Goal: Communication & Community: Answer question/provide support

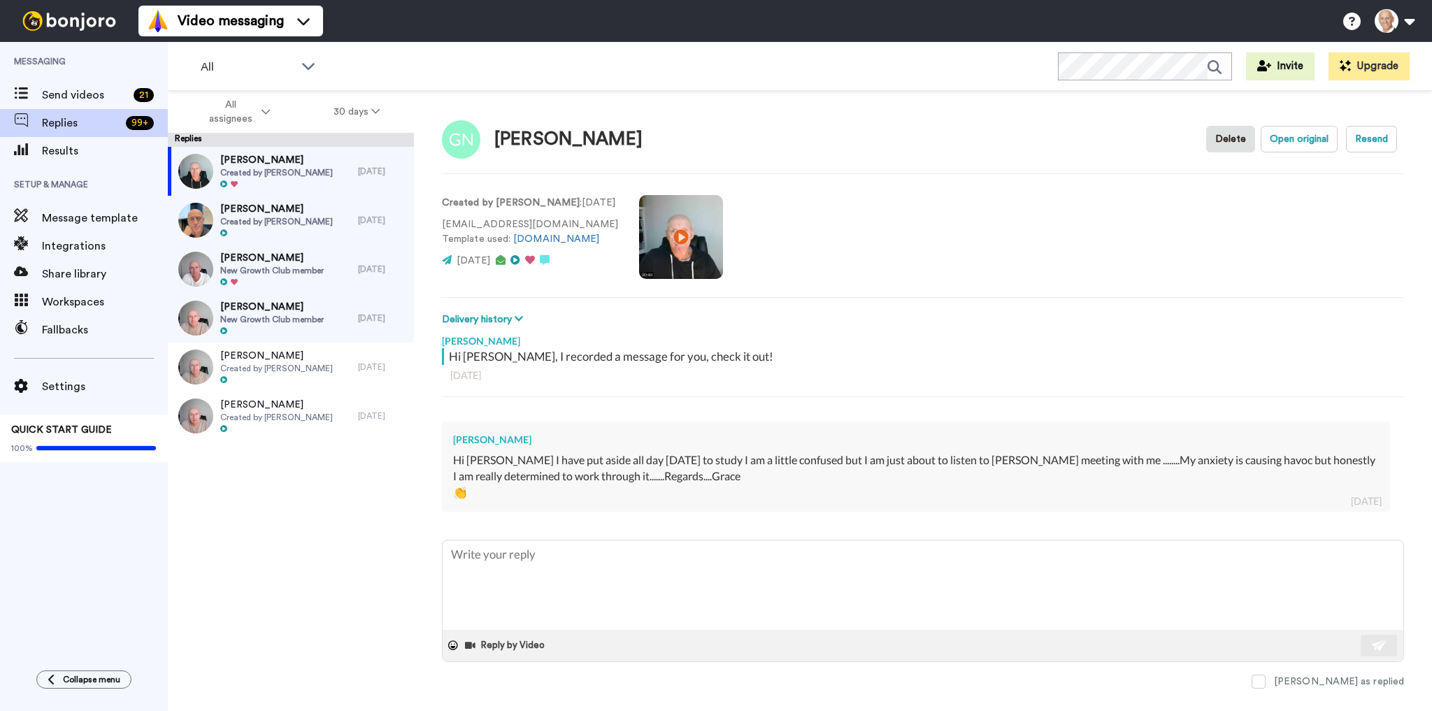
type textarea "x"
click at [624, 568] on textarea at bounding box center [923, 586] width 961 height 90
type textarea "T"
type textarea "x"
type textarea "Th"
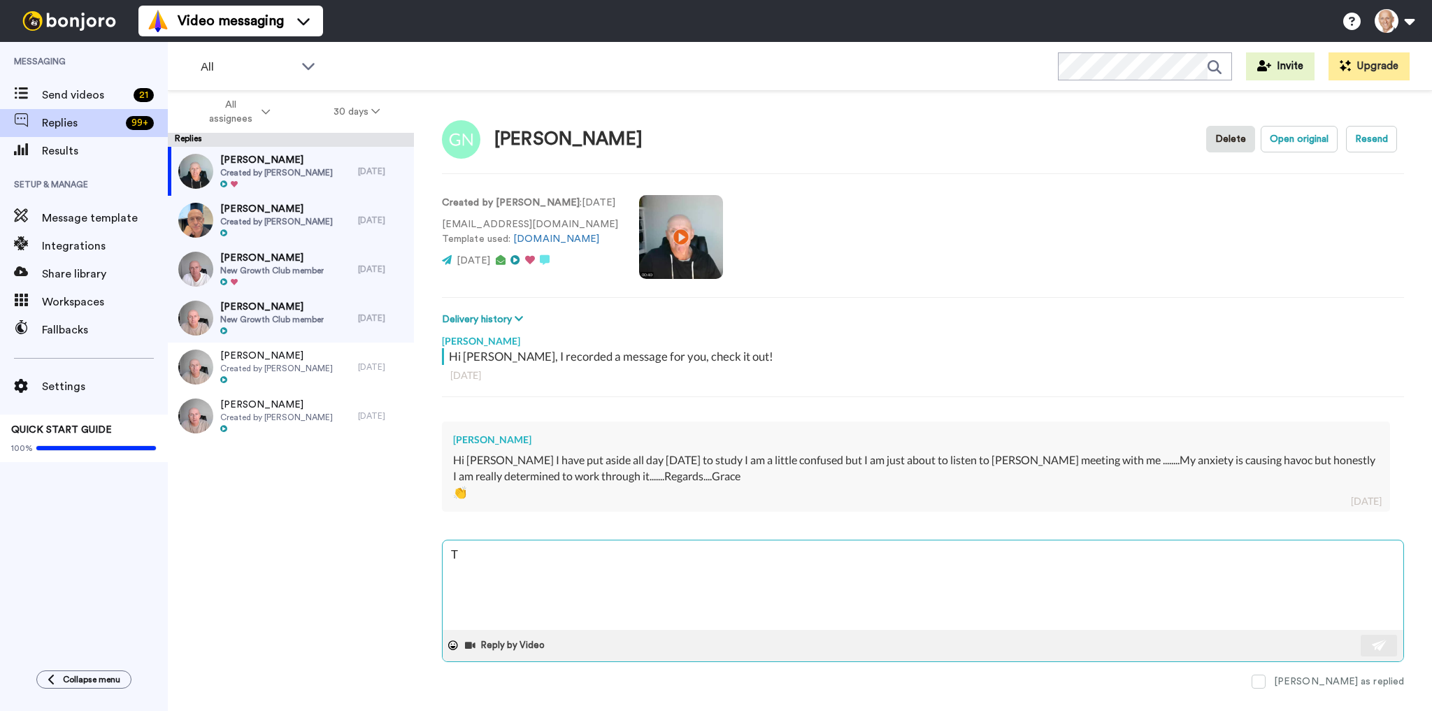
type textarea "x"
type textarea "Tha"
type textarea "x"
type textarea "Than"
type textarea "x"
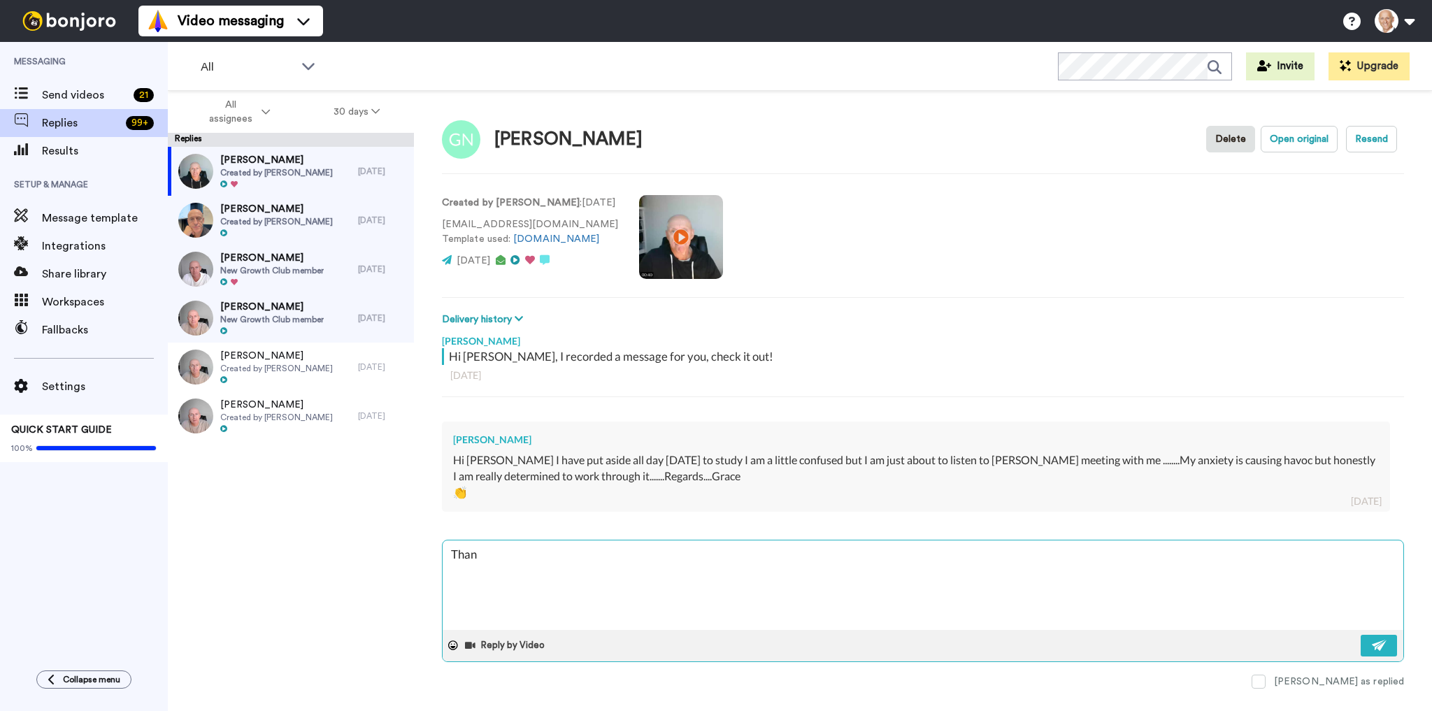
type textarea "Thank"
type textarea "x"
type textarea "Thanks"
type textarea "x"
type textarea "Thanks"
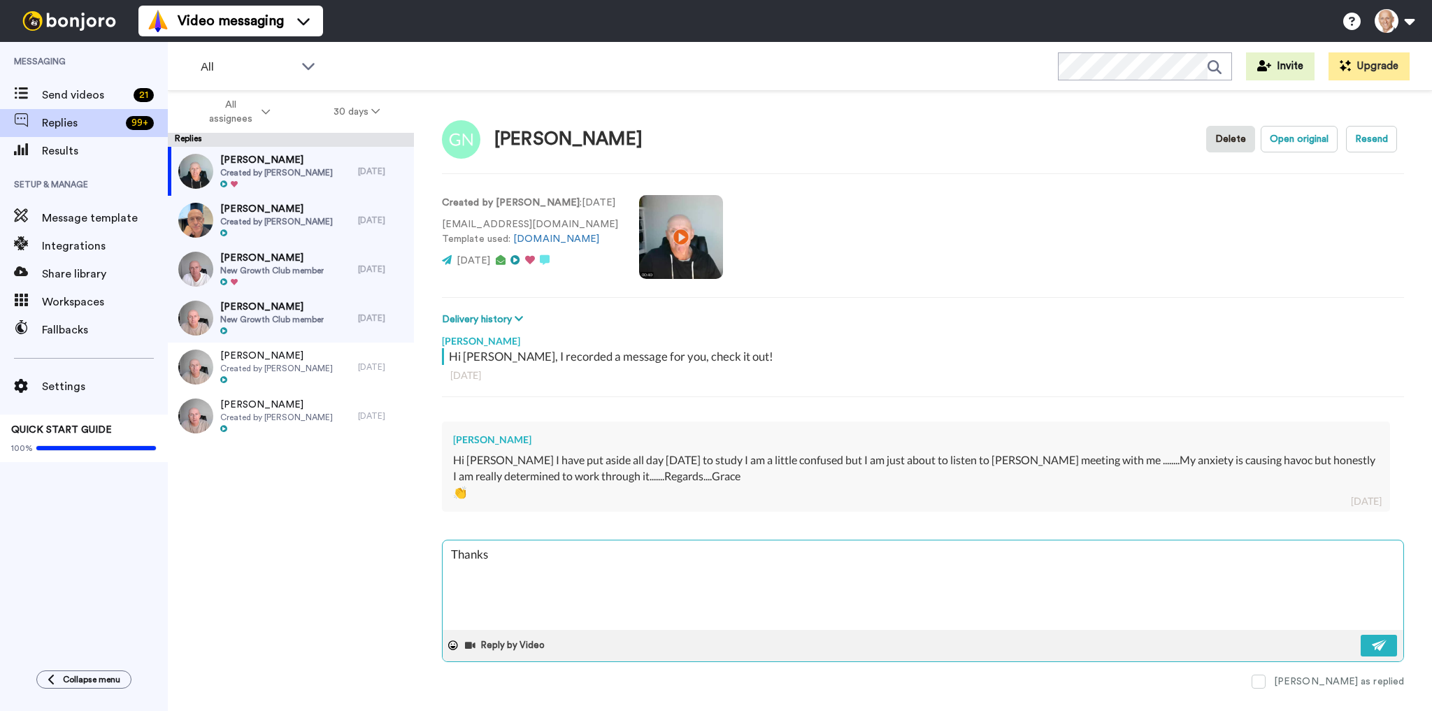
type textarea "x"
type textarea "Thanks f"
type textarea "x"
type textarea "Thanks fo"
type textarea "x"
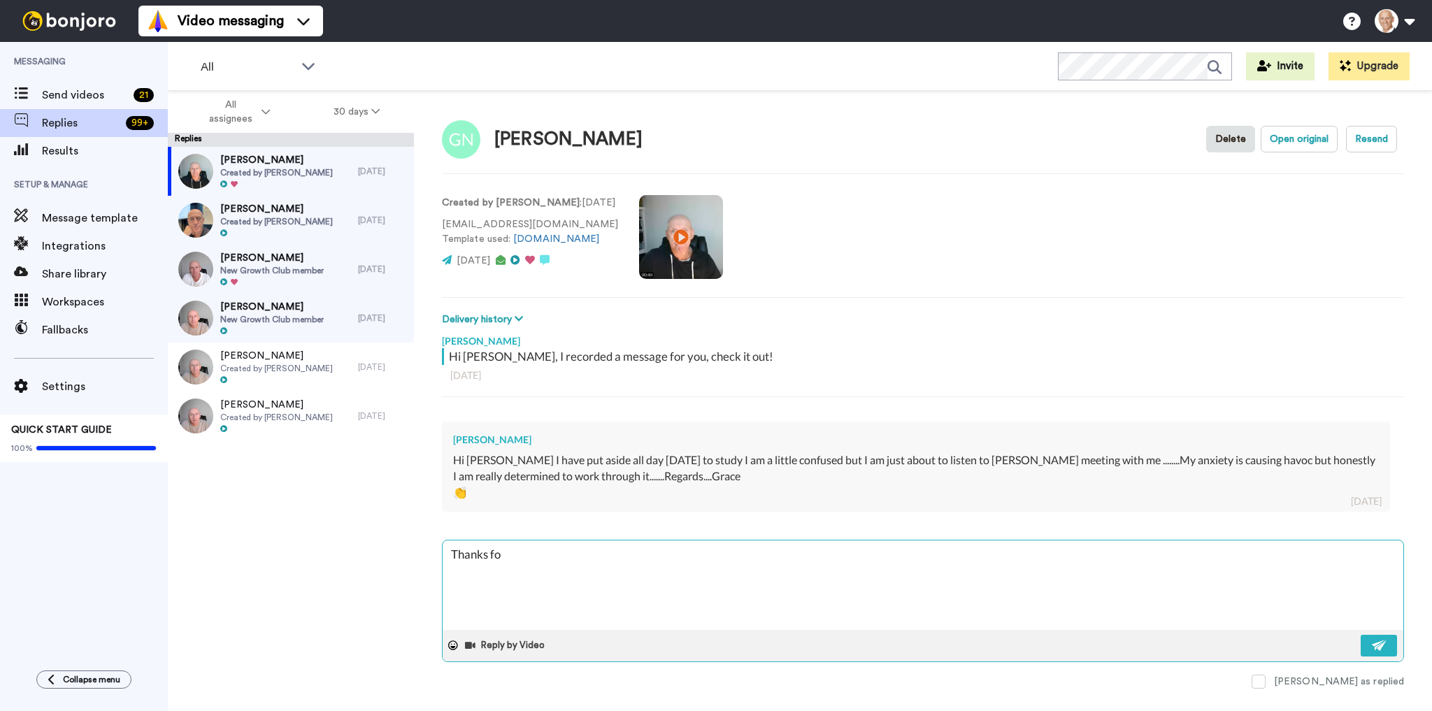
type textarea "Thanks for"
type textarea "x"
type textarea "Thanks for"
type textarea "x"
type textarea "Thanks for l"
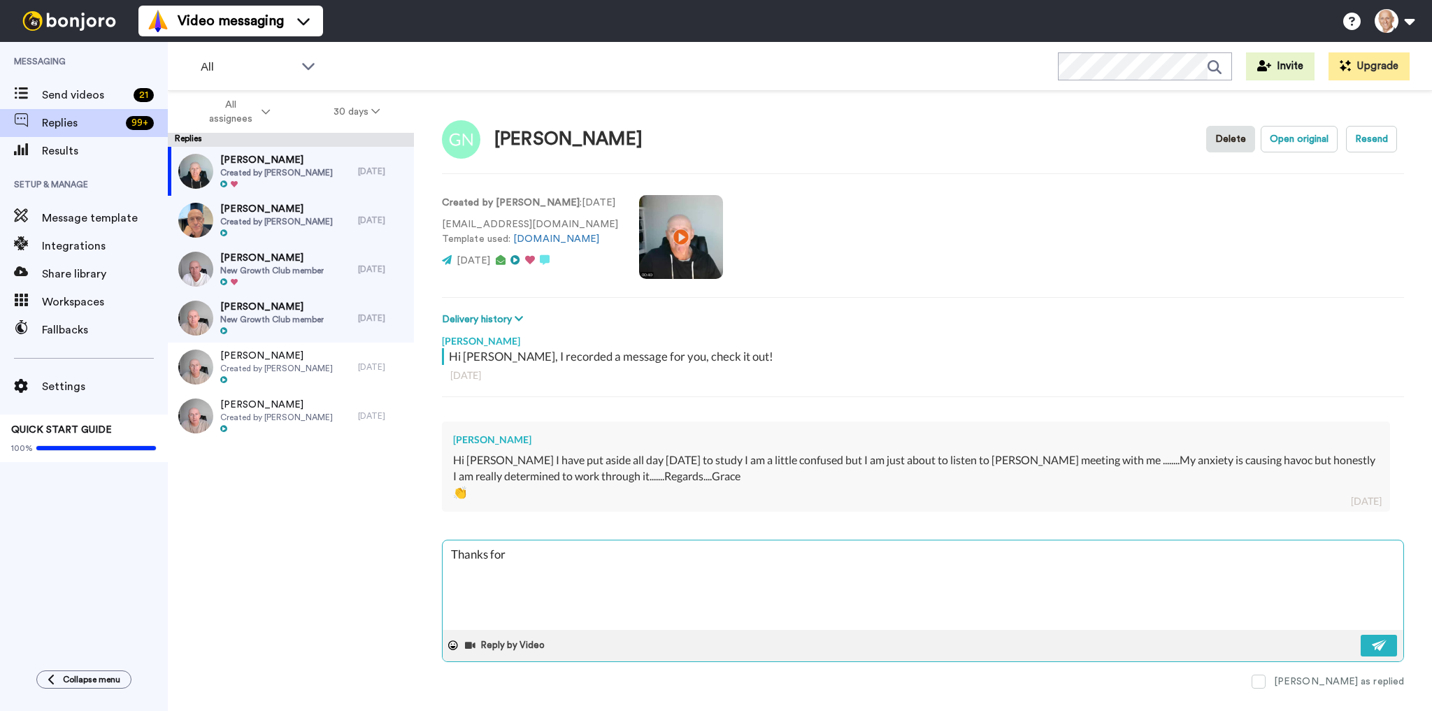
type textarea "x"
type textarea "Thanks for le"
type textarea "x"
type textarea "Thanks for let"
type textarea "x"
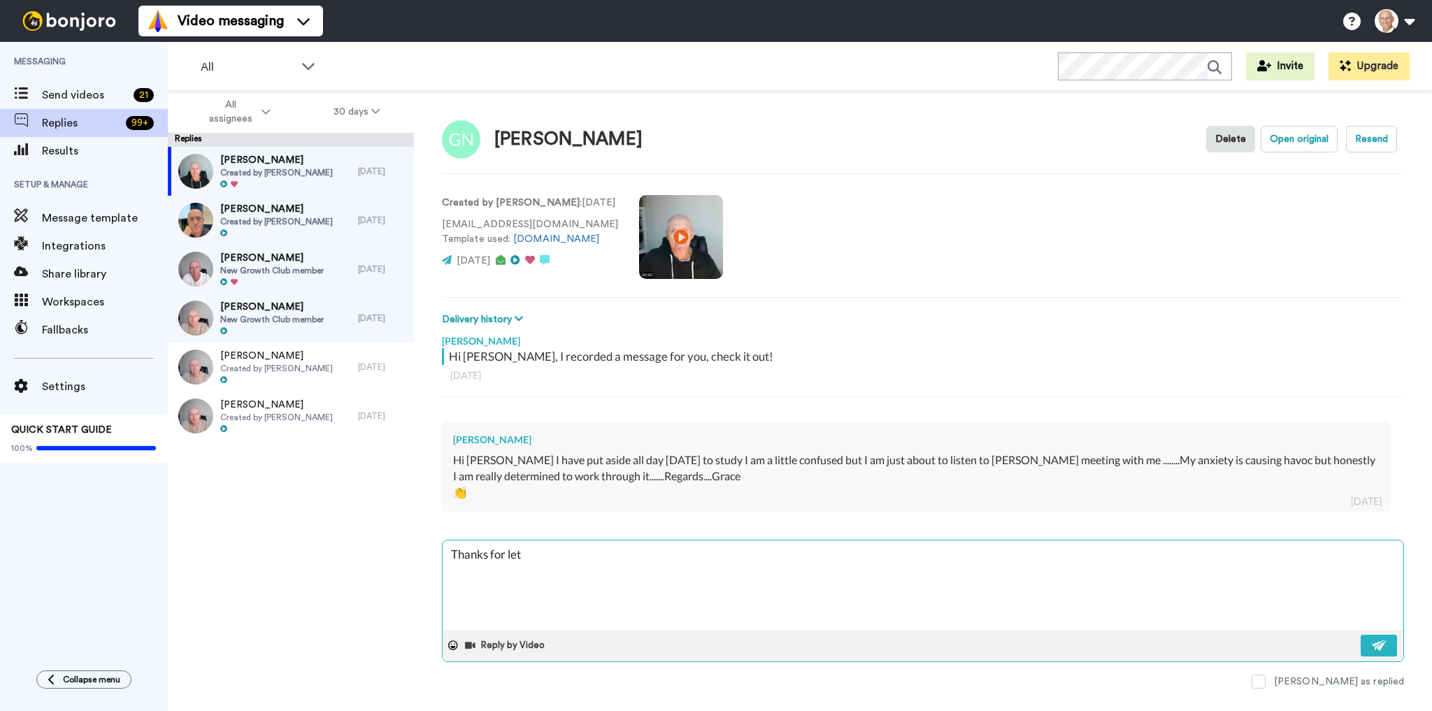
type textarea "Thanks for lett"
type textarea "x"
type textarea "Thanks for letti"
type textarea "x"
type textarea "Thanks for lettin"
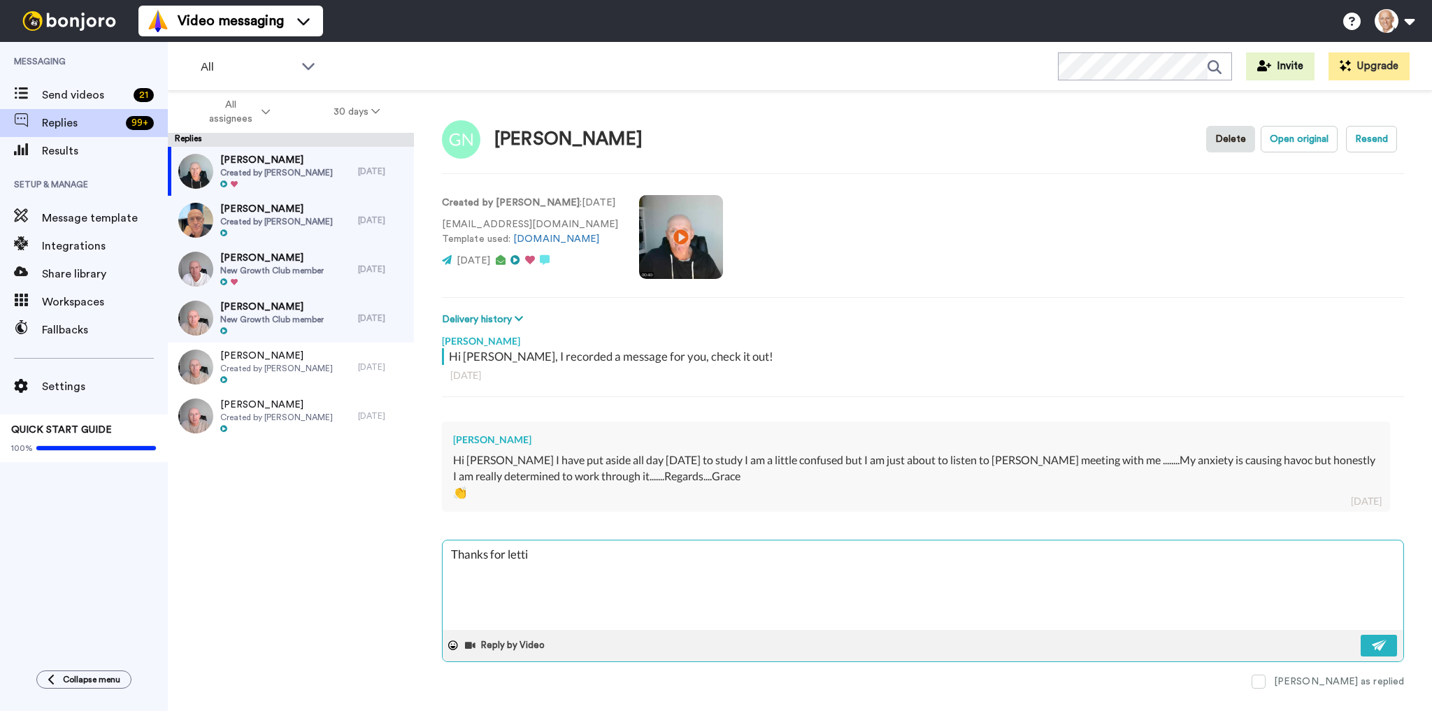
type textarea "x"
type textarea "Thanks for letting"
type textarea "x"
type textarea "Thanks for letting"
type textarea "x"
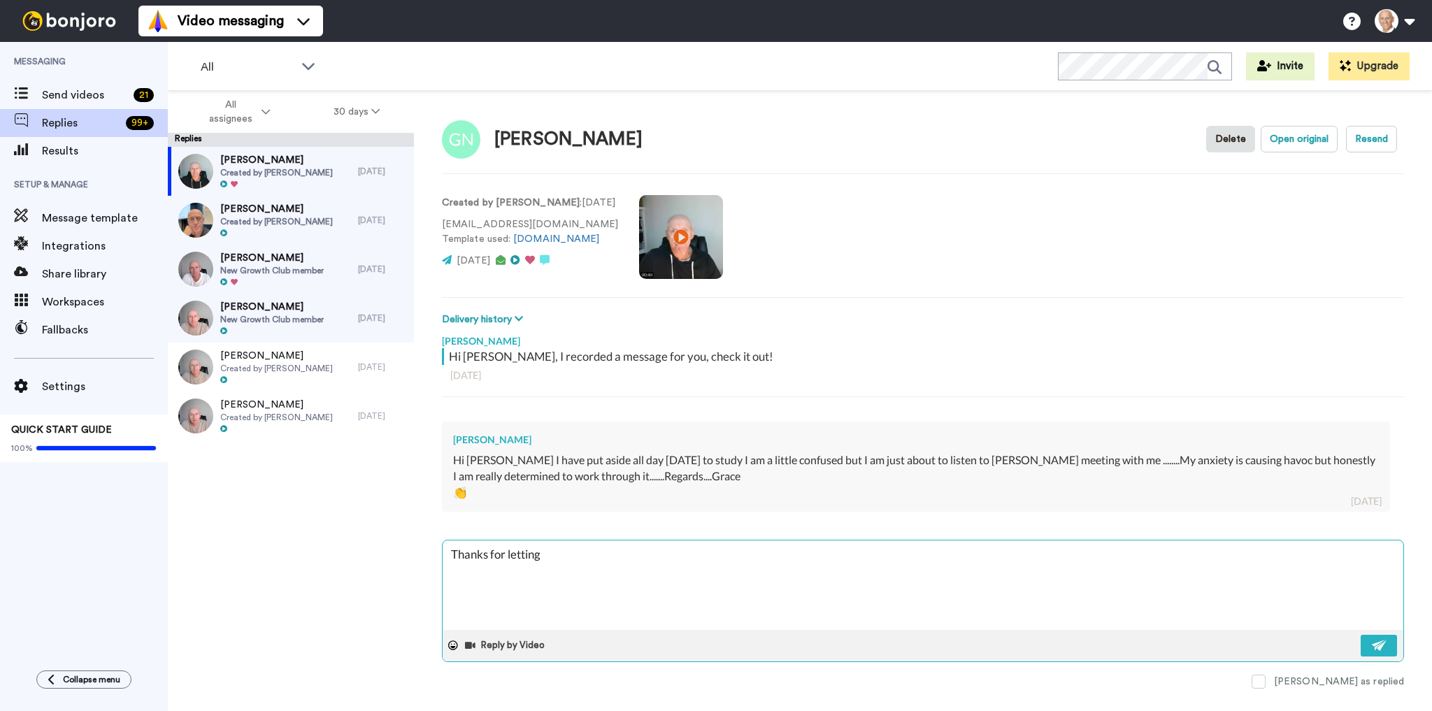
type textarea "Thanks for letting m"
type textarea "x"
type textarea "Thanks for letting me"
type textarea "x"
type textarea "Thanks for letting me"
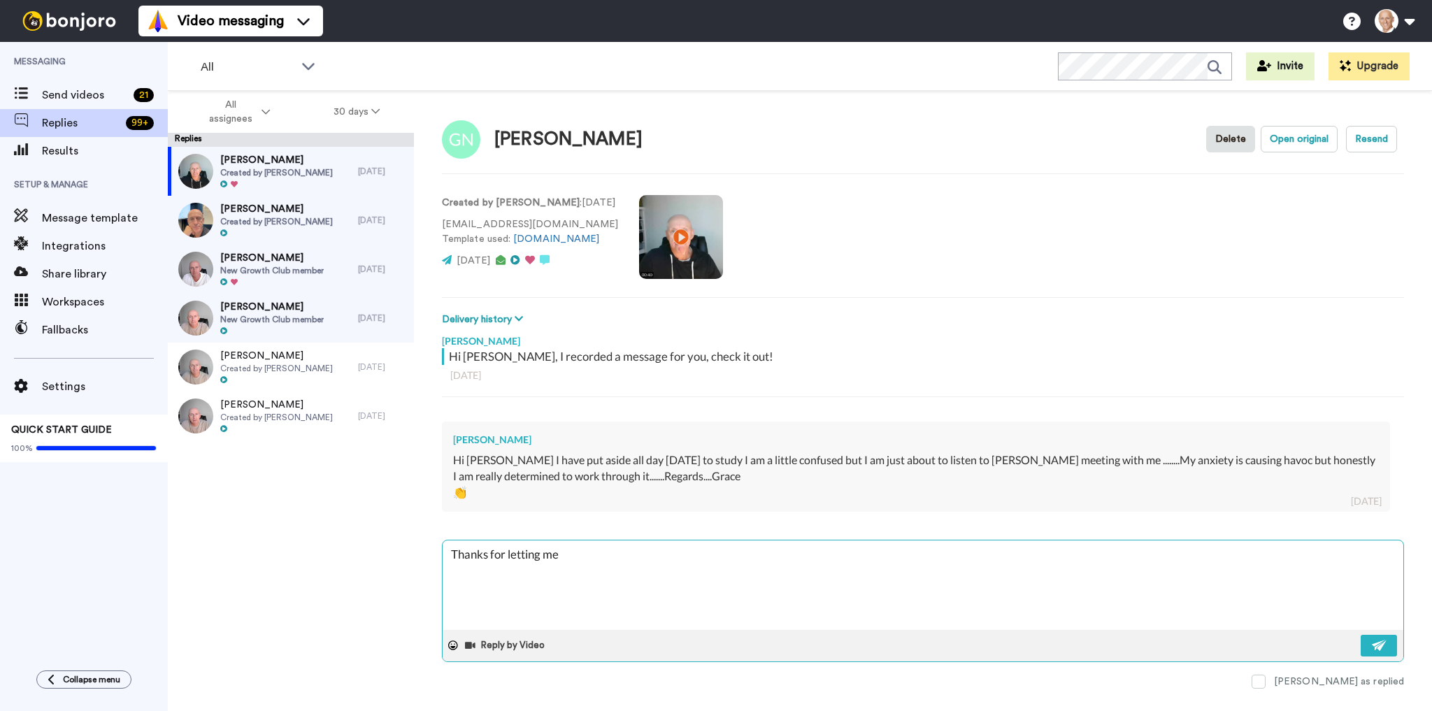
type textarea "x"
type textarea "Thanks for letting me k"
type textarea "x"
type textarea "Thanks for letting me kn"
type textarea "x"
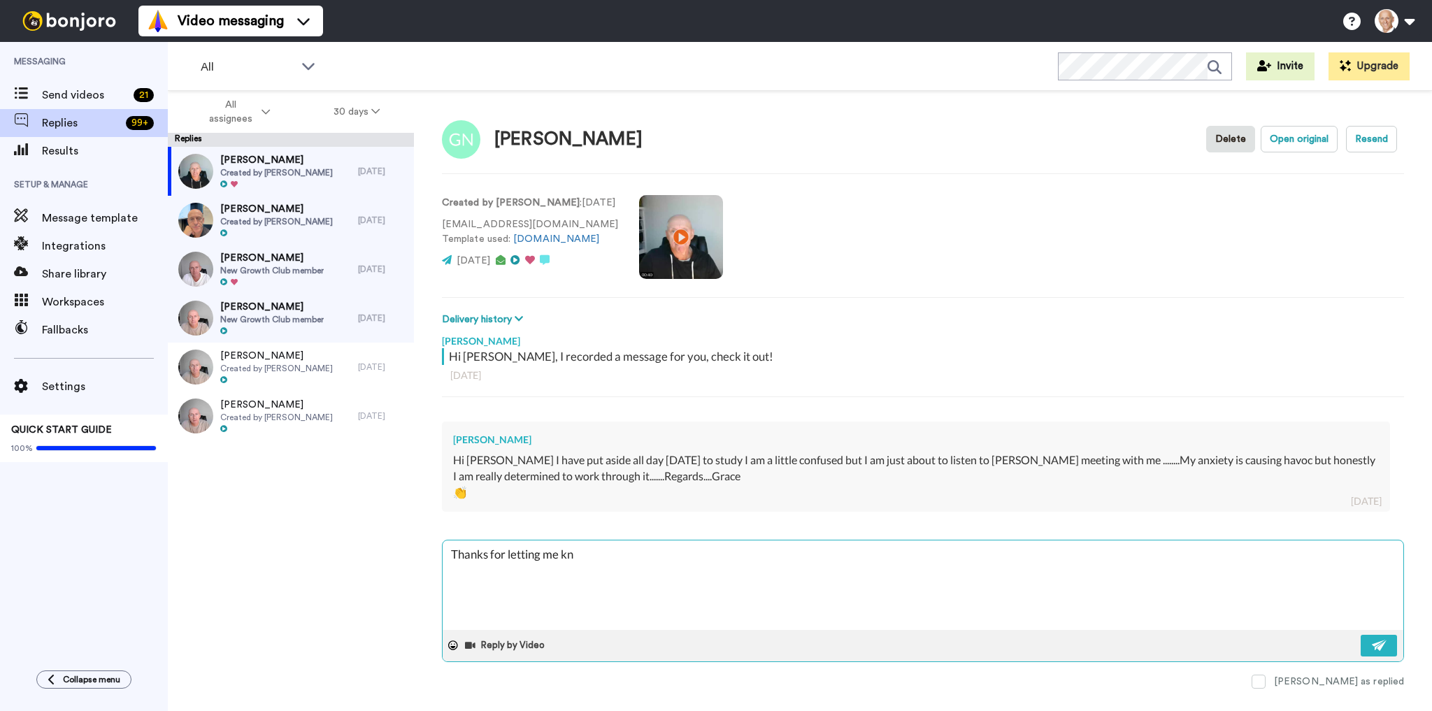
type textarea "Thanks for letting me kno"
type textarea "x"
type textarea "Thanks for letting me know"
type textarea "x"
type textarea "Thanks for letting me know"
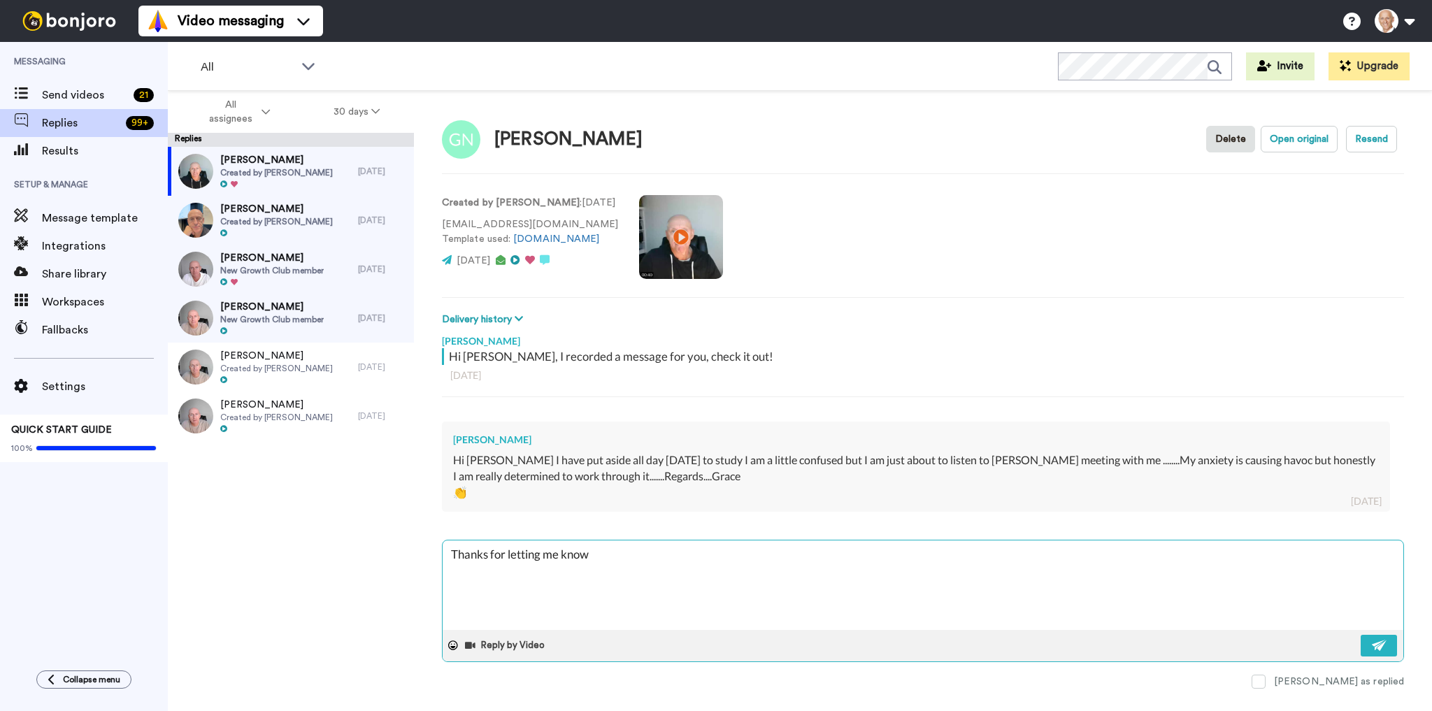
type textarea "x"
type textarea "Thanks for letting me know N"
type textarea "x"
type textarea "Thanks for letting me know No"
type textarea "x"
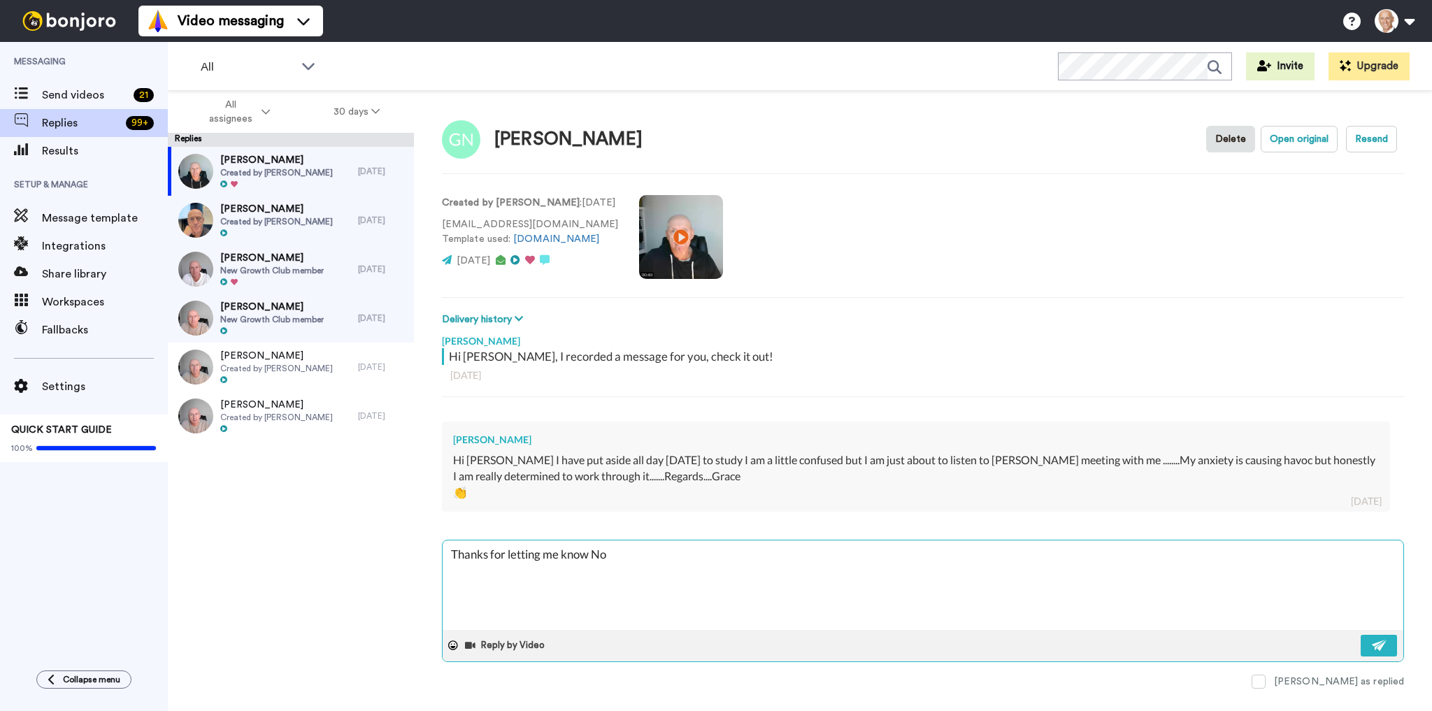
type textarea "Thanks for letting me know [PERSON_NAME]"
type textarea "x"
type textarea "Thanks for letting me know [PERSON_NAME]"
type textarea "x"
type textarea "Thanks for letting me know [PERSON_NAME]"
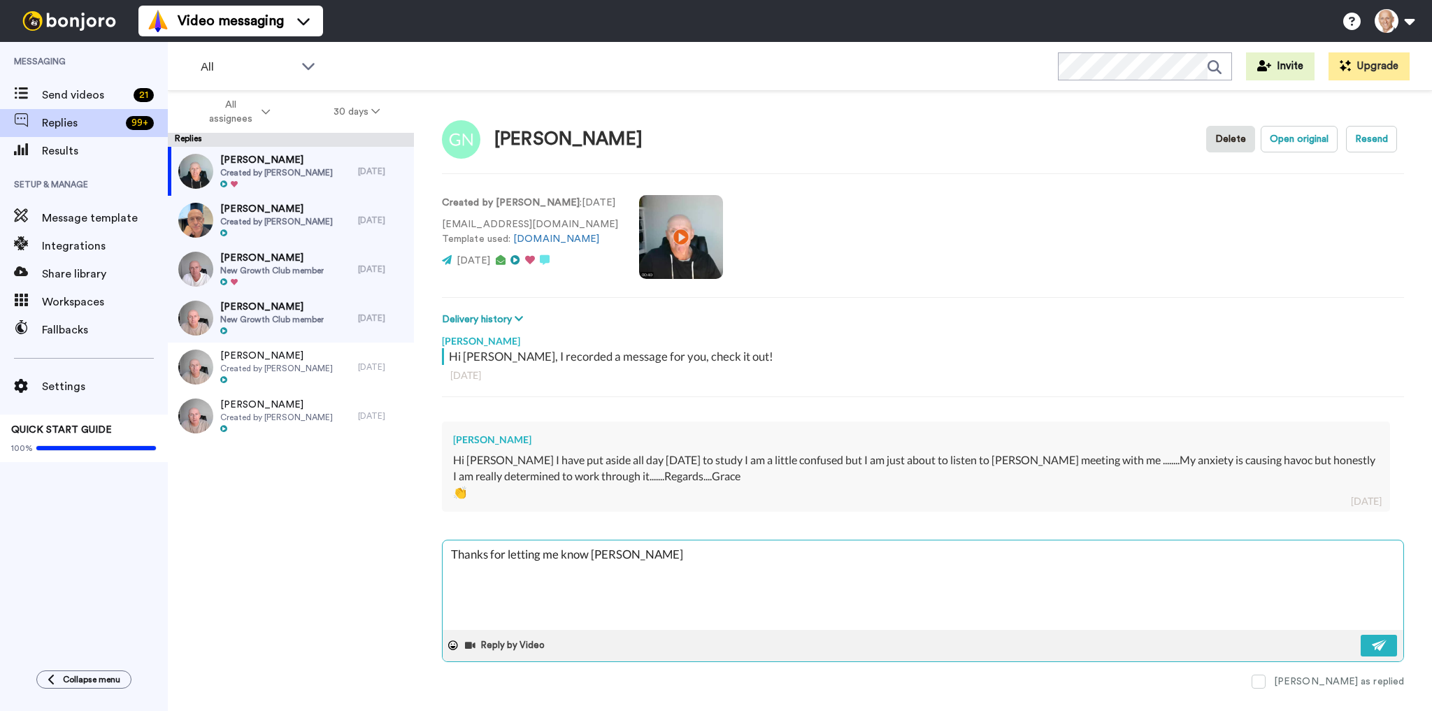
type textarea "x"
type textarea "Thanks for letting me know [PERSON_NAME],"
type textarea "x"
type textarea "Thanks for letting me know [PERSON_NAME],"
type textarea "x"
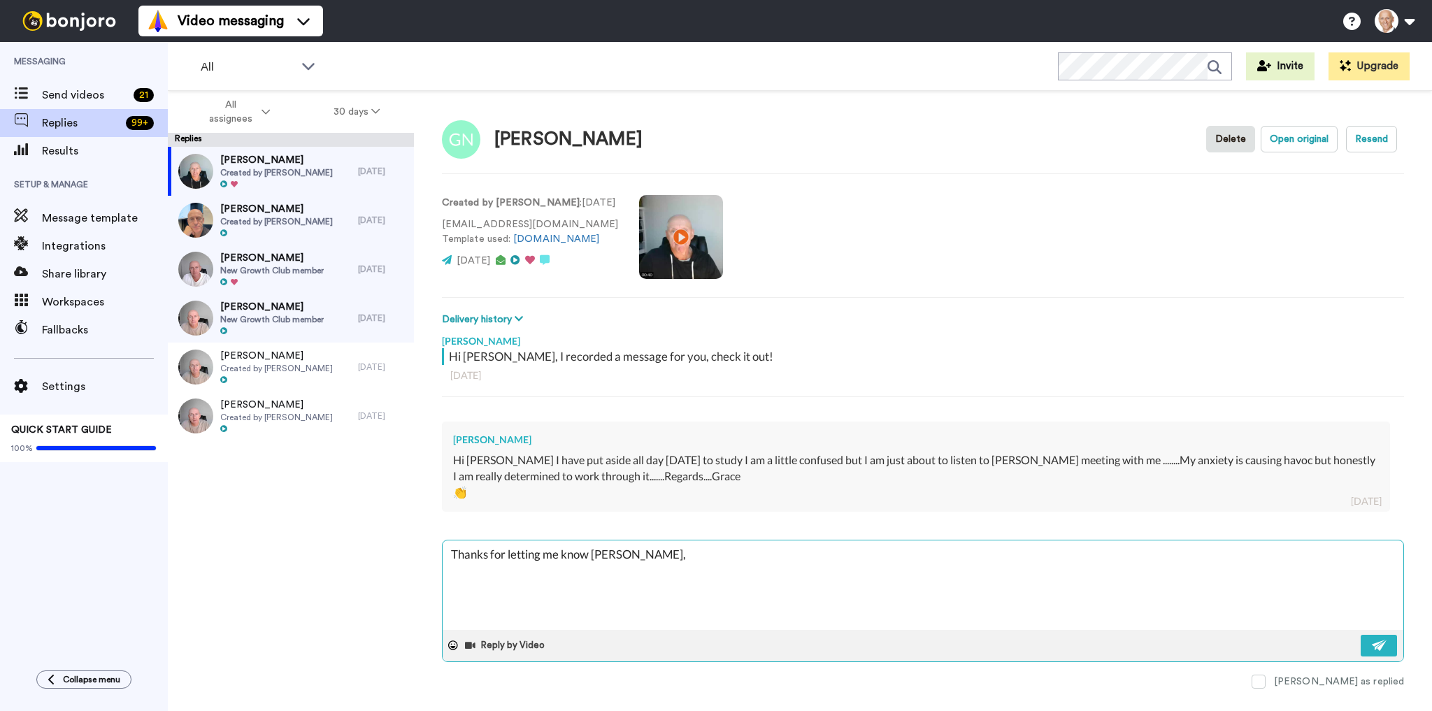
type textarea "Thanks for letting me know [PERSON_NAME], i"
type textarea "x"
type textarea "Thanks for letting me know [PERSON_NAME], i"
type textarea "x"
type textarea "Thanks for letting me know [PERSON_NAME], i l"
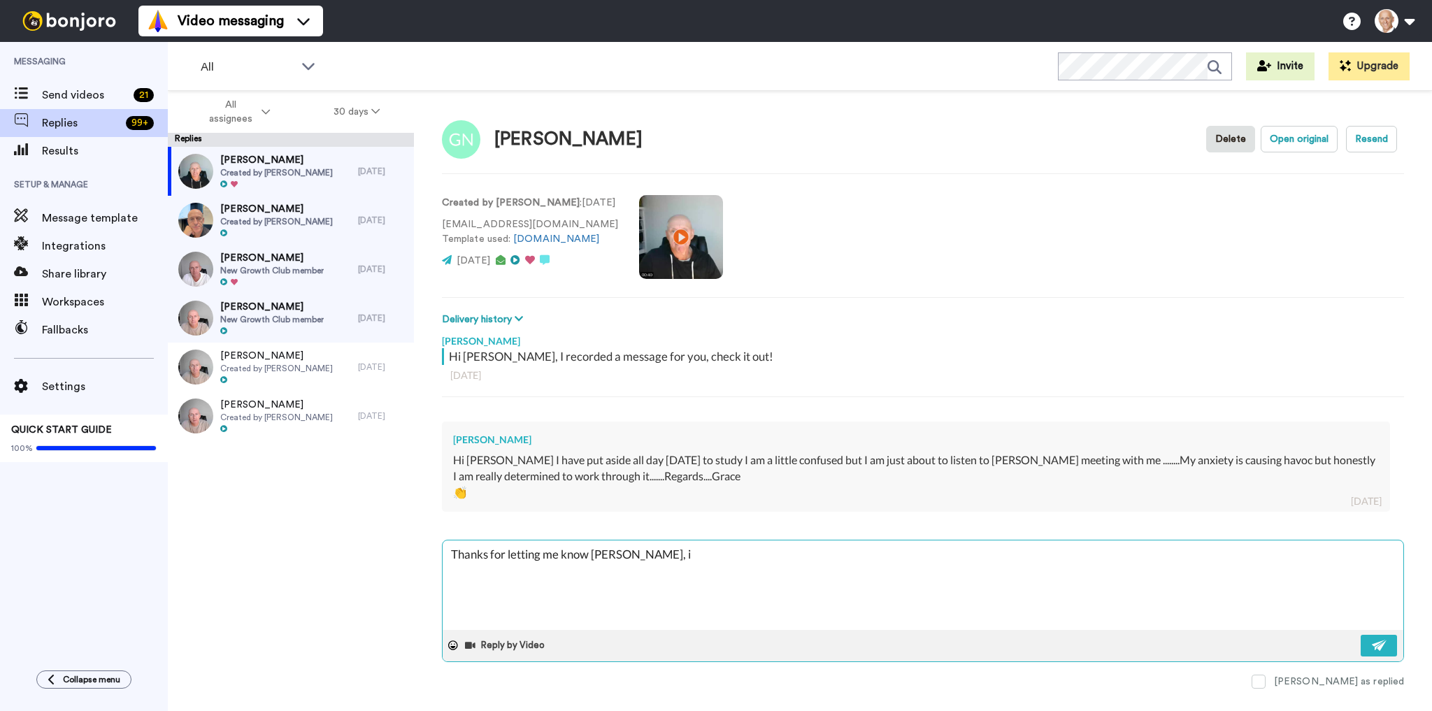
type textarea "x"
type textarea "Thanks for letting me know [PERSON_NAME], i lo"
type textarea "x"
type textarea "Thanks for letting me know [PERSON_NAME], i lov"
type textarea "x"
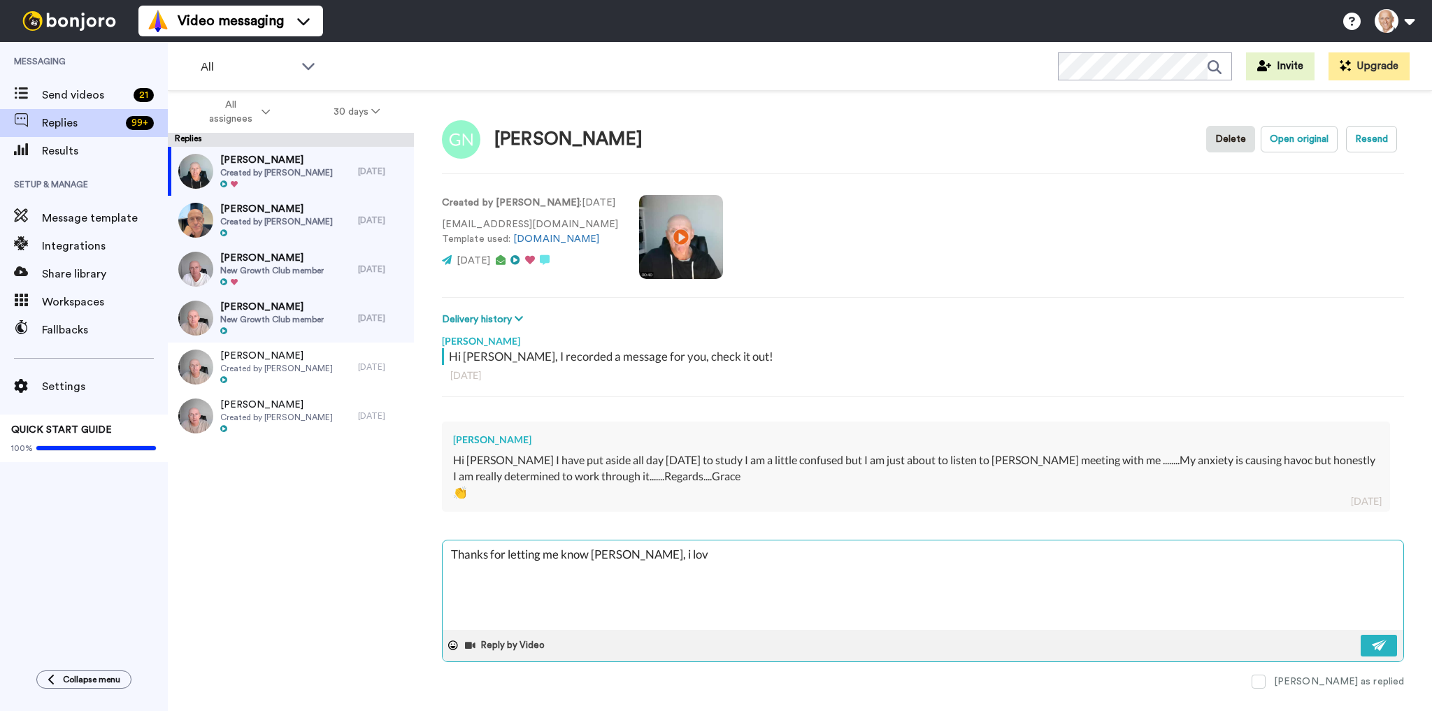
type textarea "Thanks for letting me know [PERSON_NAME], i love"
type textarea "x"
type textarea "Thanks for letting me know [PERSON_NAME], i love"
type textarea "x"
type textarea "Thanks for letting me know [PERSON_NAME], i love y"
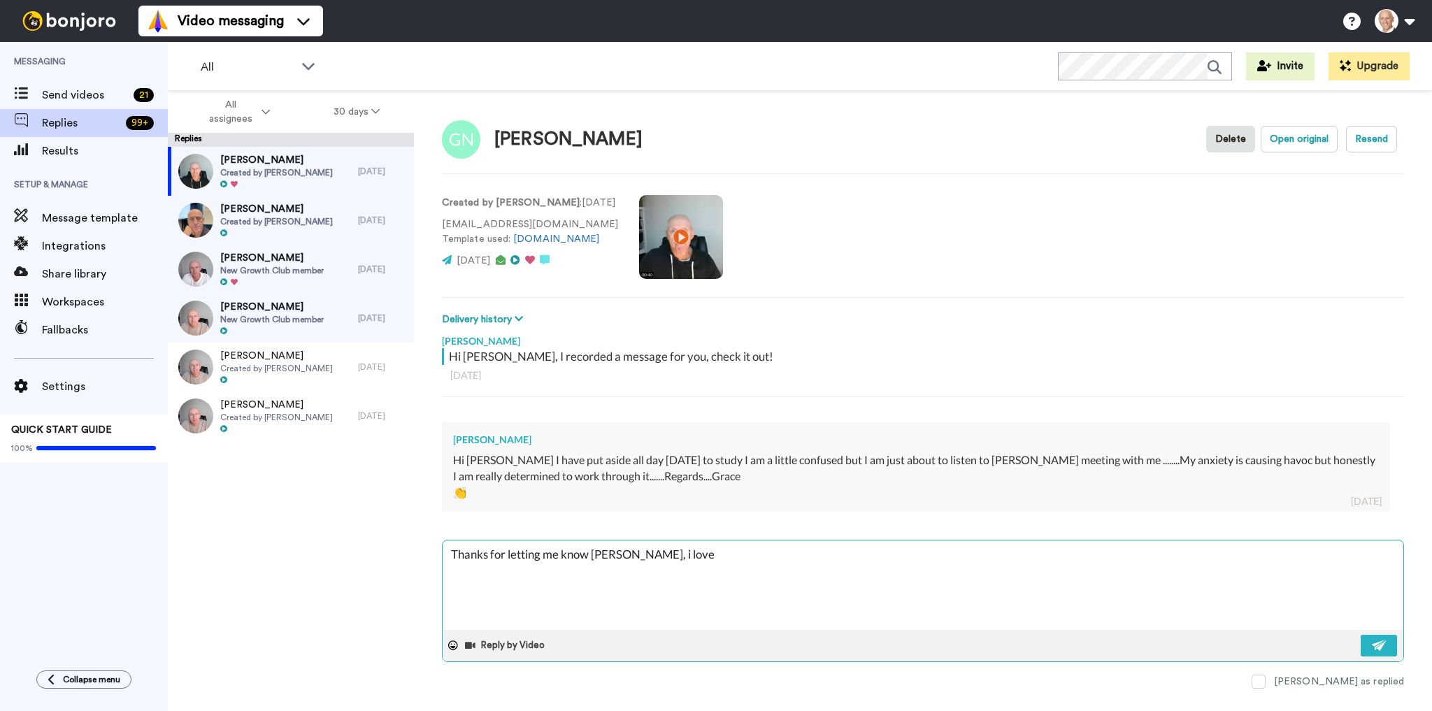
type textarea "x"
type textarea "Thanks for letting me know [PERSON_NAME], i love yo"
type textarea "x"
type textarea "Thanks for letting me know [PERSON_NAME], i love you"
type textarea "x"
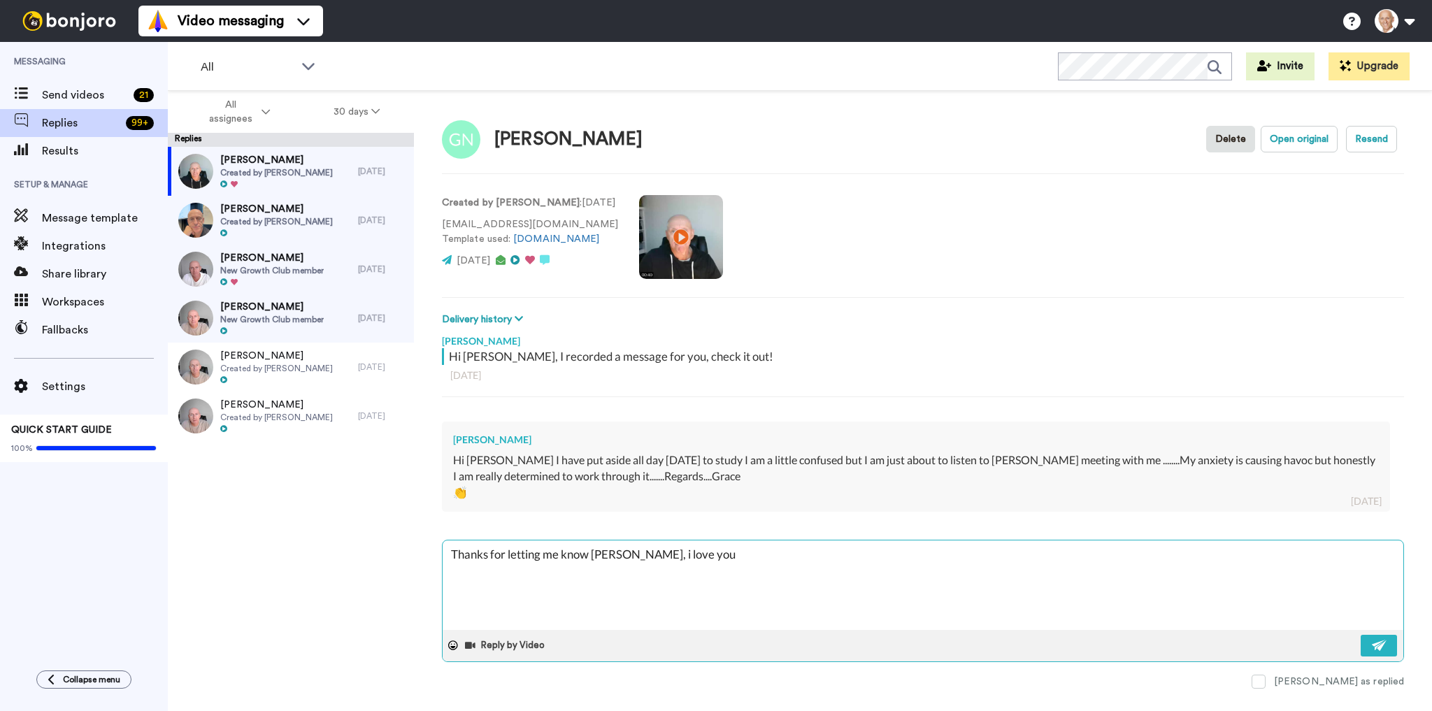
type textarea "Thanks for letting me know [PERSON_NAME], i love your"
type textarea "x"
type textarea "Thanks for letting me know [PERSON_NAME], i love your"
type textarea "x"
type textarea "Thanks for letting me know [PERSON_NAME], i love your d"
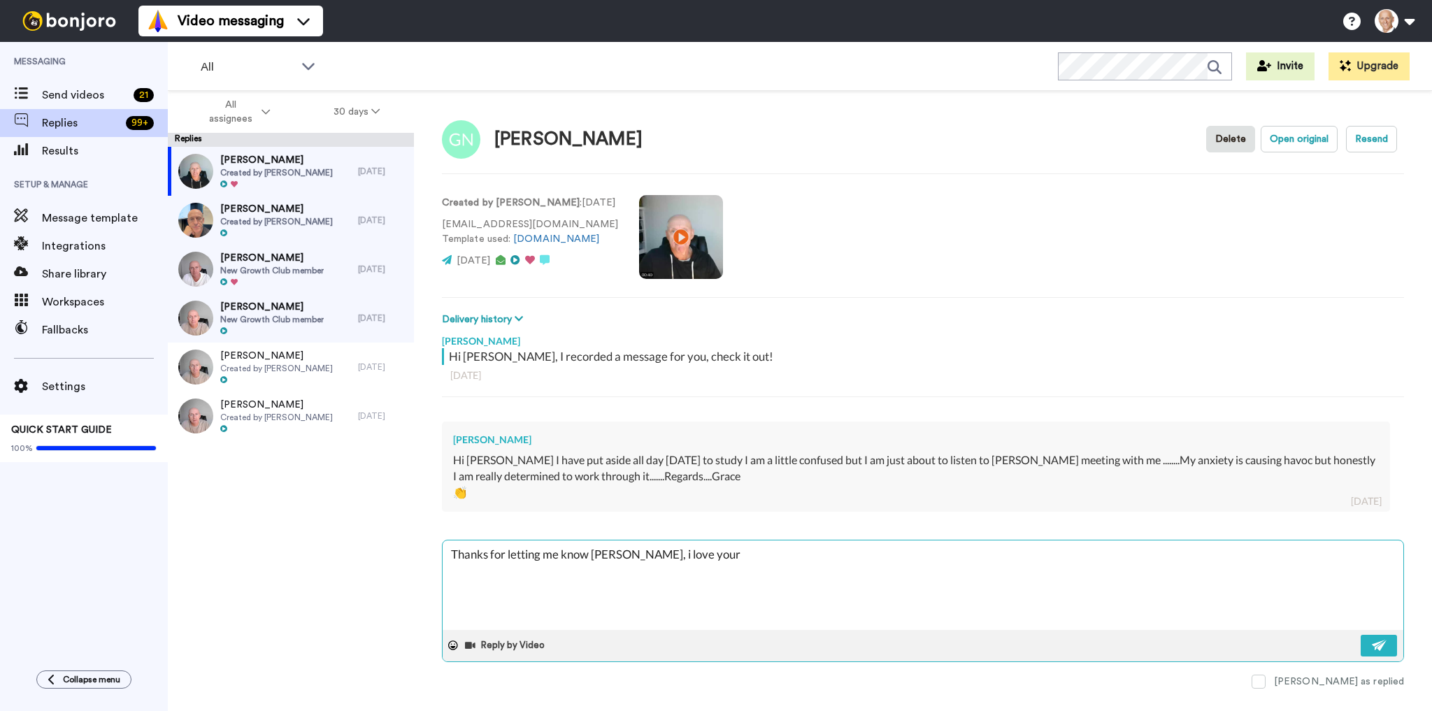
type textarea "x"
type textarea "Thanks for letting me know [PERSON_NAME], i love your de"
type textarea "x"
type textarea "Thanks for letting me know [PERSON_NAME], i love your det"
type textarea "x"
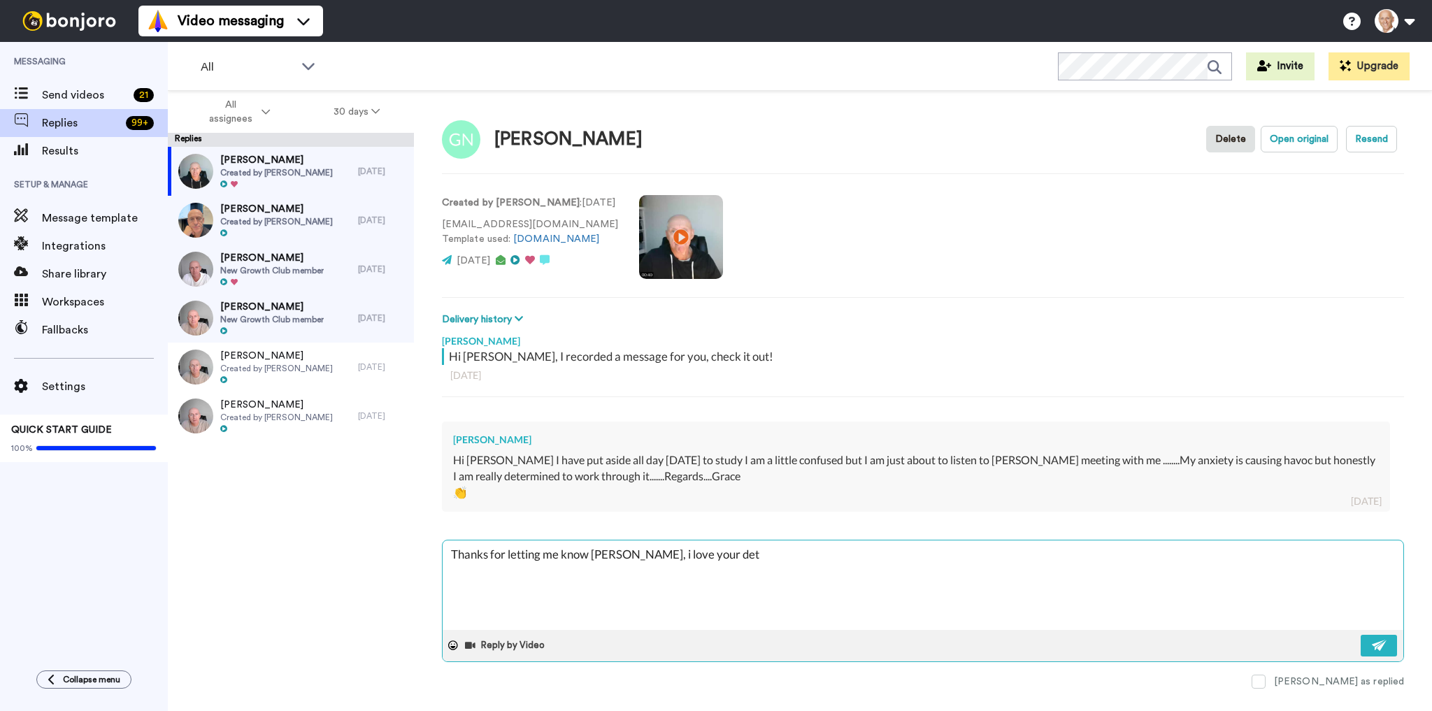
type textarea "Thanks for letting me know [PERSON_NAME], i love your dete"
type textarea "x"
type textarea "Thanks for letting me know [PERSON_NAME], i love your deter"
type textarea "x"
type textarea "Thanks for letting me know [PERSON_NAME], i love your determ"
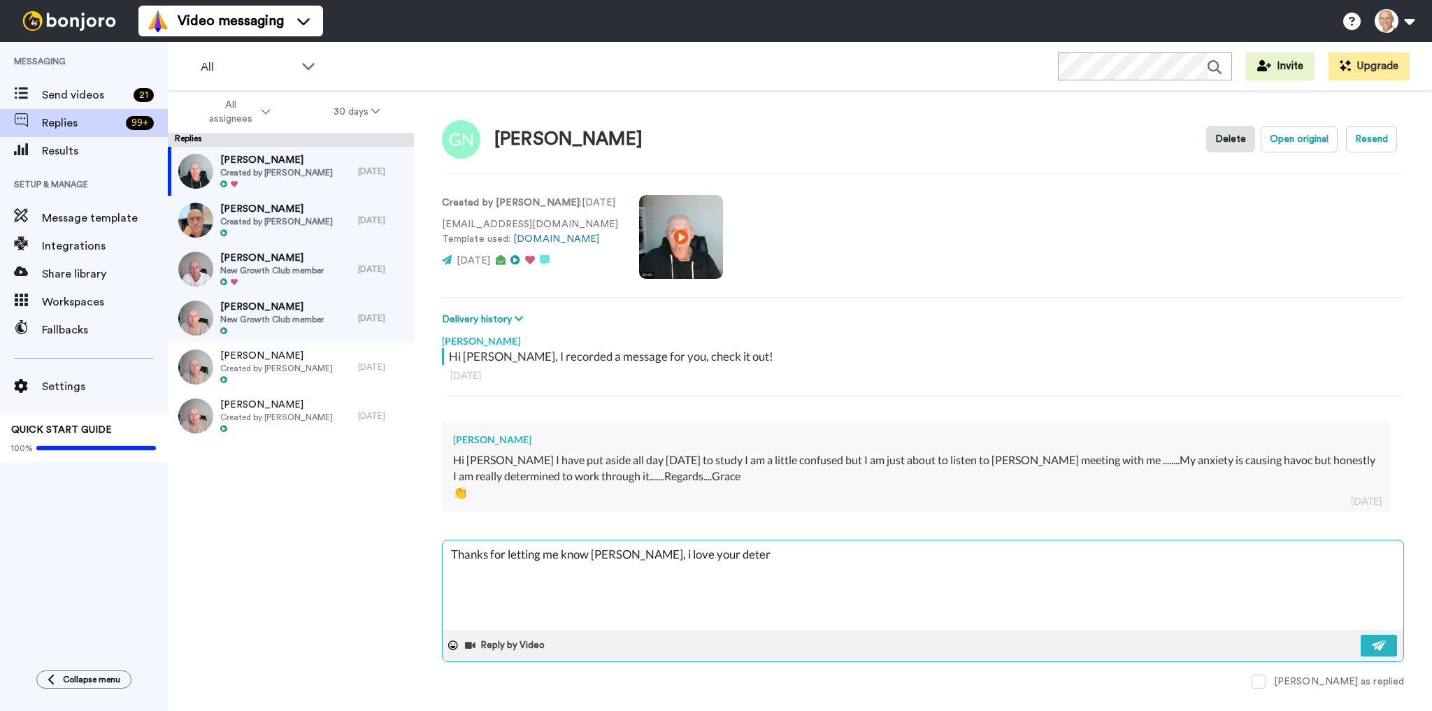
type textarea "x"
type textarea "Thanks for letting me know [PERSON_NAME], i love your determi"
type textarea "x"
type textarea "Thanks for letting me know [PERSON_NAME], i love your determin"
type textarea "x"
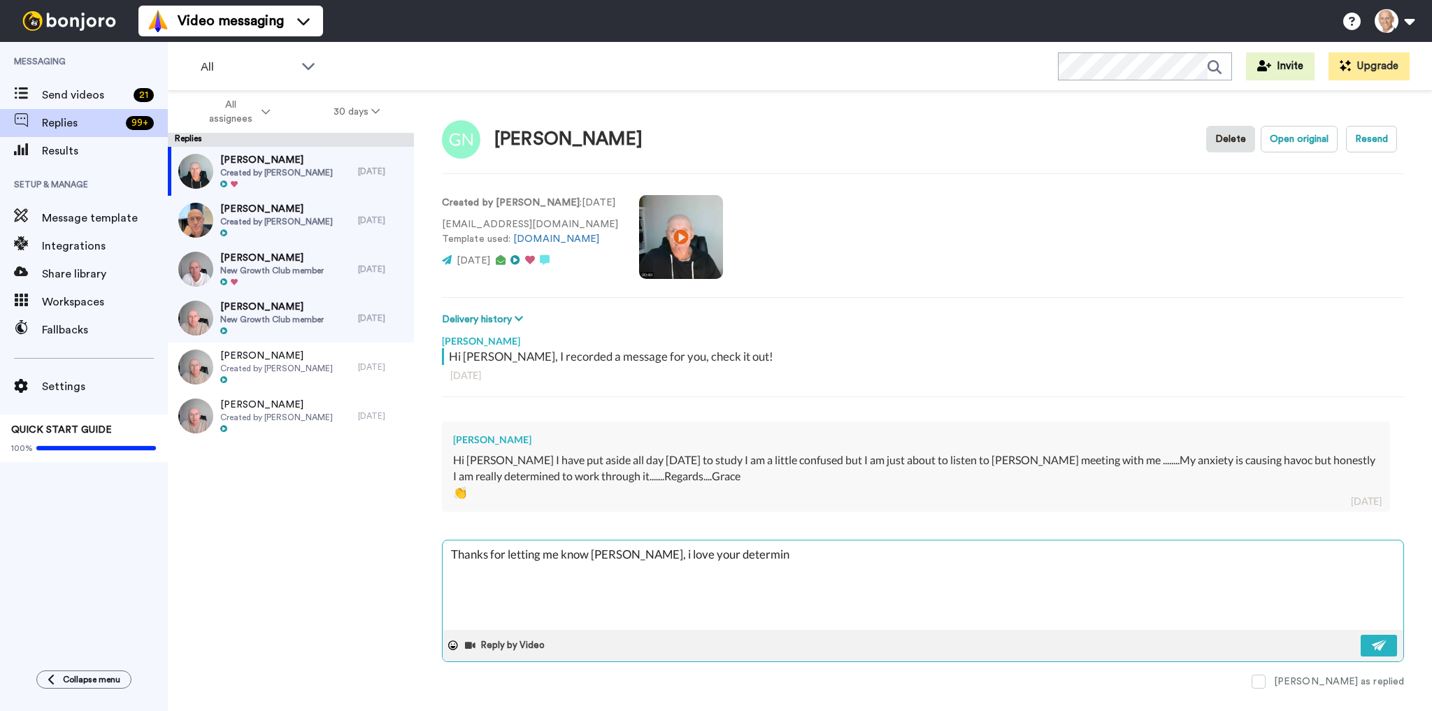
type textarea "Thanks for letting me know [PERSON_NAME], i love your determina"
type textarea "x"
type textarea "Thanks for letting me know [PERSON_NAME], i love your determinat"
type textarea "x"
type textarea "Thanks for letting me know [PERSON_NAME], i love your determinati"
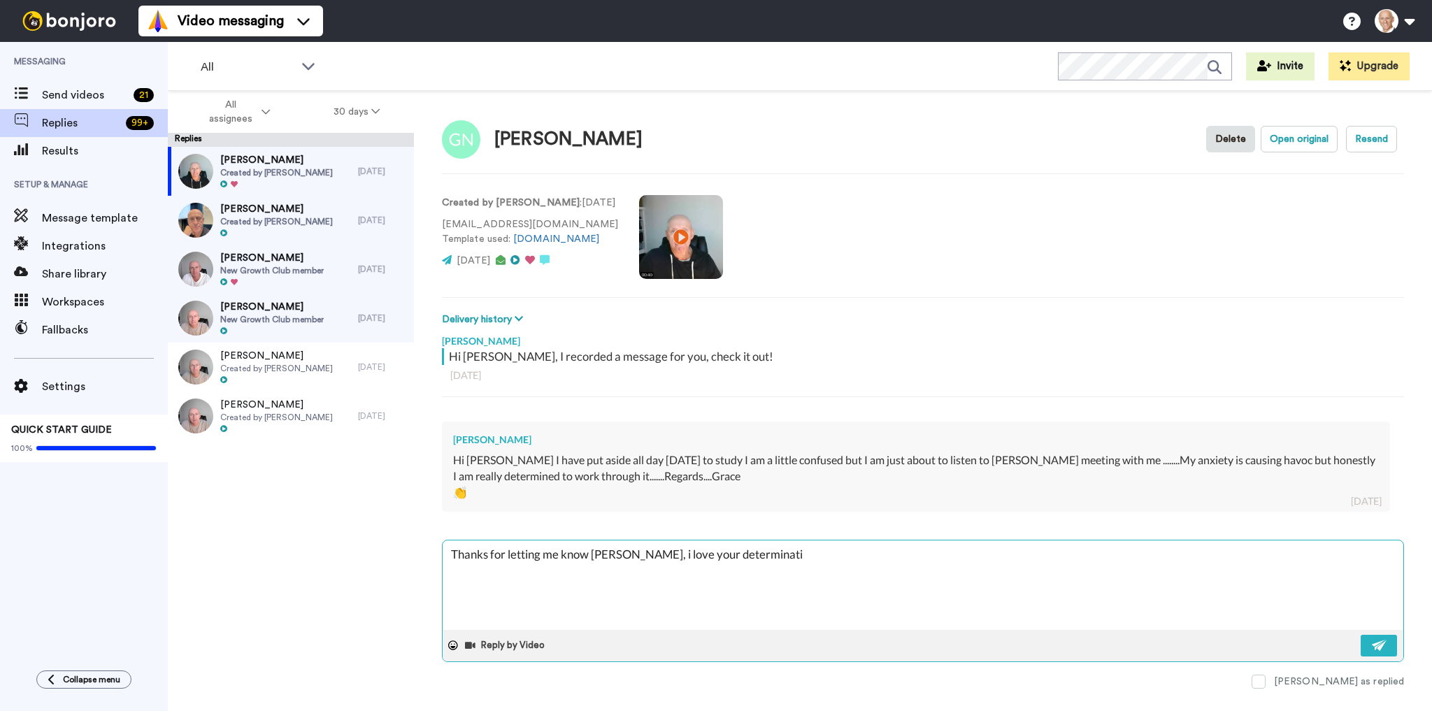
type textarea "x"
type textarea "Thanks for letting me know [PERSON_NAME], i love your determinatio"
type textarea "x"
type textarea "Thanks for letting me know [PERSON_NAME], i love your determination"
type textarea "x"
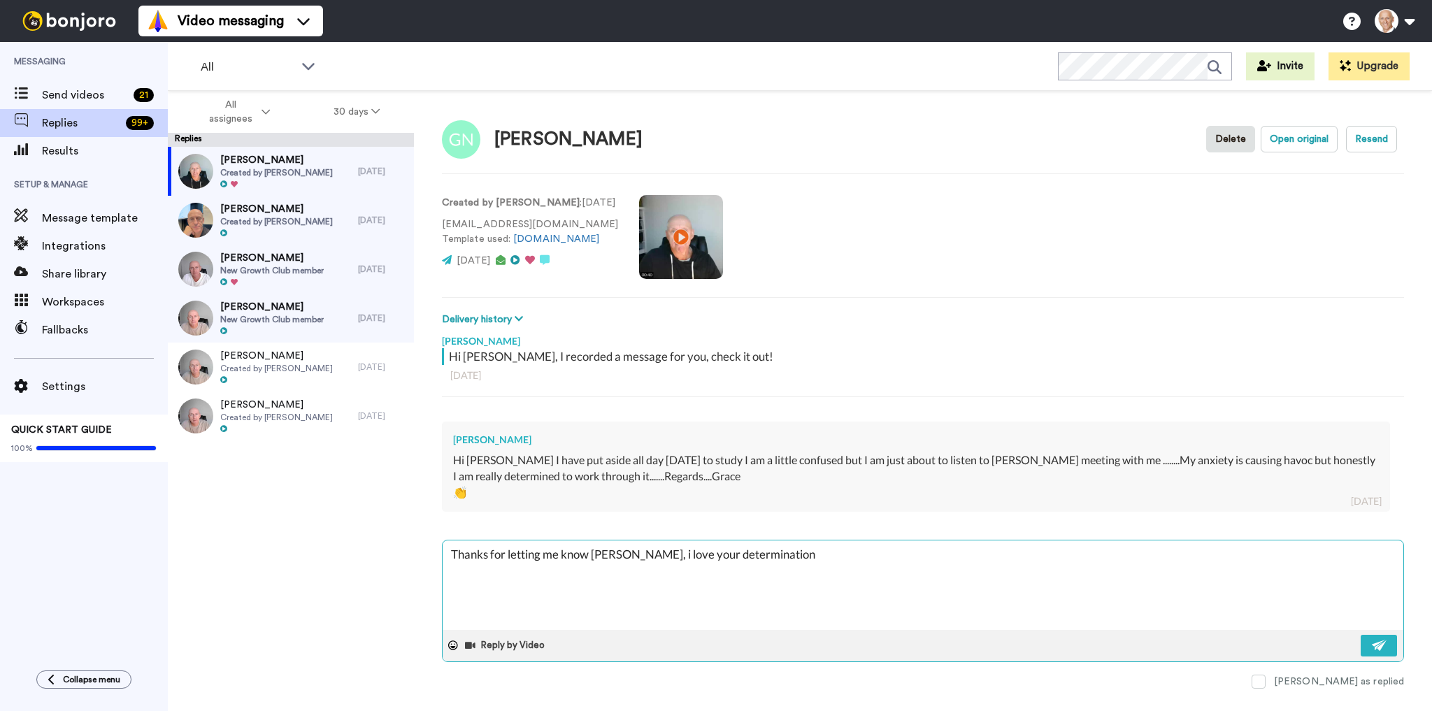
type textarea "Thanks for letting me know [PERSON_NAME], i love your determination."
type textarea "x"
type textarea "Thanks for letting me know [PERSON_NAME], i love your determination."
type textarea "x"
type textarea "Thanks for letting me know [PERSON_NAME], i love your determination. l"
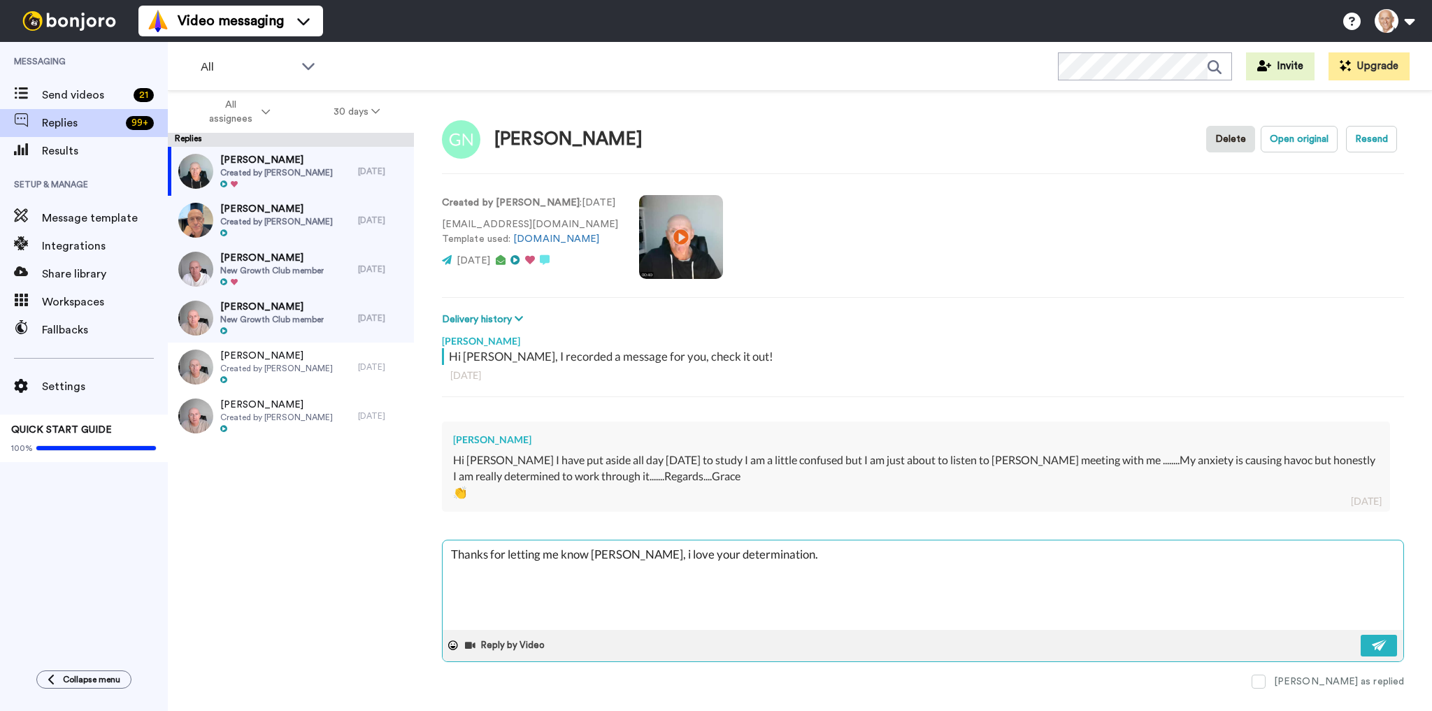
type textarea "x"
type textarea "Thanks for letting me know [PERSON_NAME], i love your determination. le"
type textarea "x"
type textarea "Thanks for letting me know [PERSON_NAME], i love your determination. [PERSON_NA…"
type textarea "x"
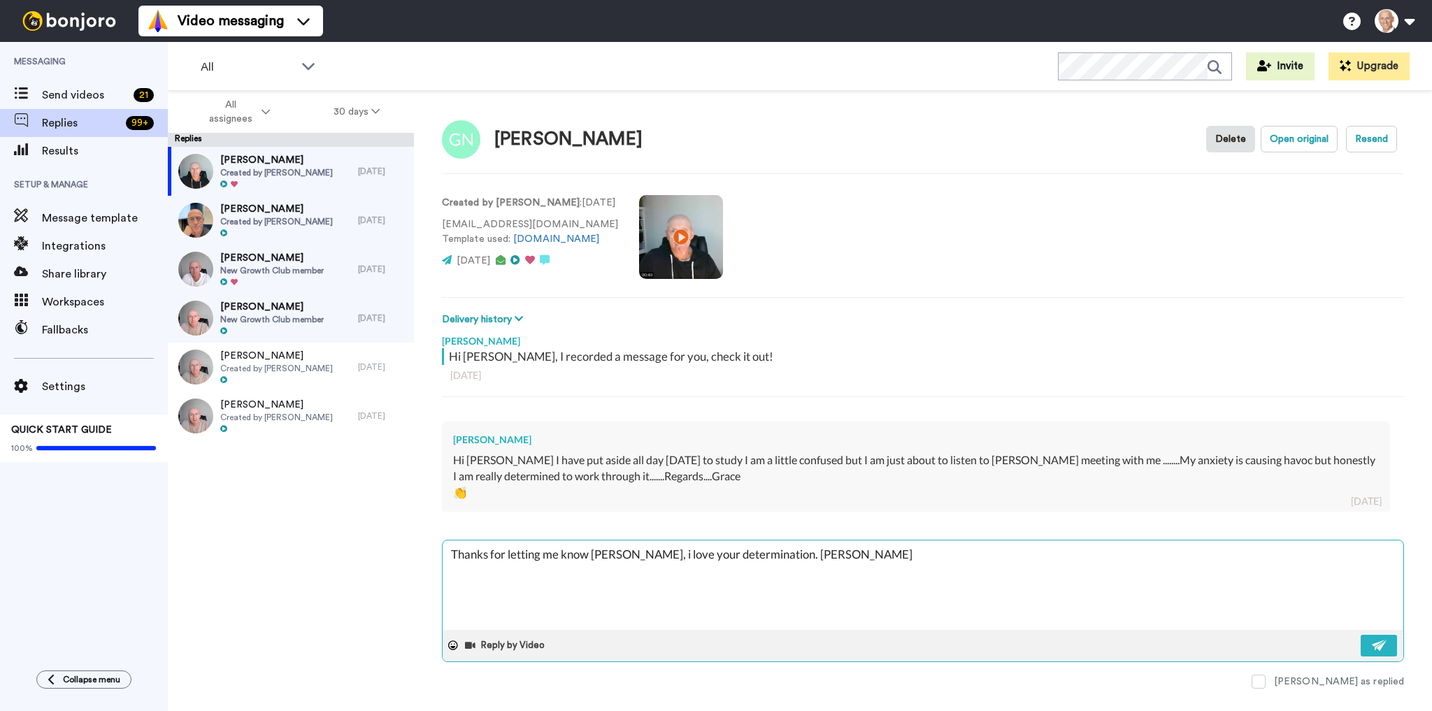
type textarea "Thanks for letting me know [PERSON_NAME], i love your determination. le"
type textarea "x"
type textarea "Thanks for letting me know [PERSON_NAME], i love your determination. l"
type textarea "x"
type textarea "Thanks for letting me know [PERSON_NAME], i love your determination."
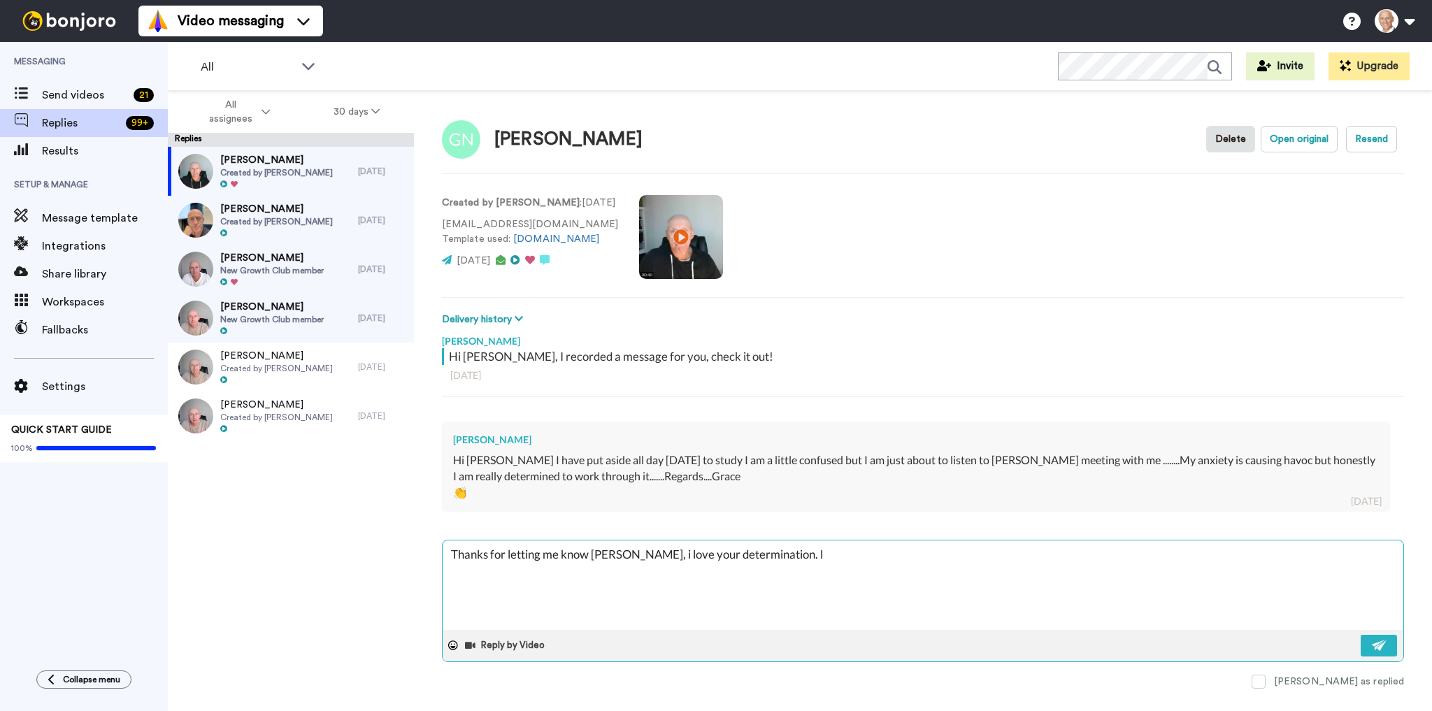
type textarea "x"
type textarea "Thanks for letting me know [PERSON_NAME], i love your determination. K"
type textarea "x"
type textarea "Thanks for letting me know [PERSON_NAME], i love your determination. Ke"
type textarea "x"
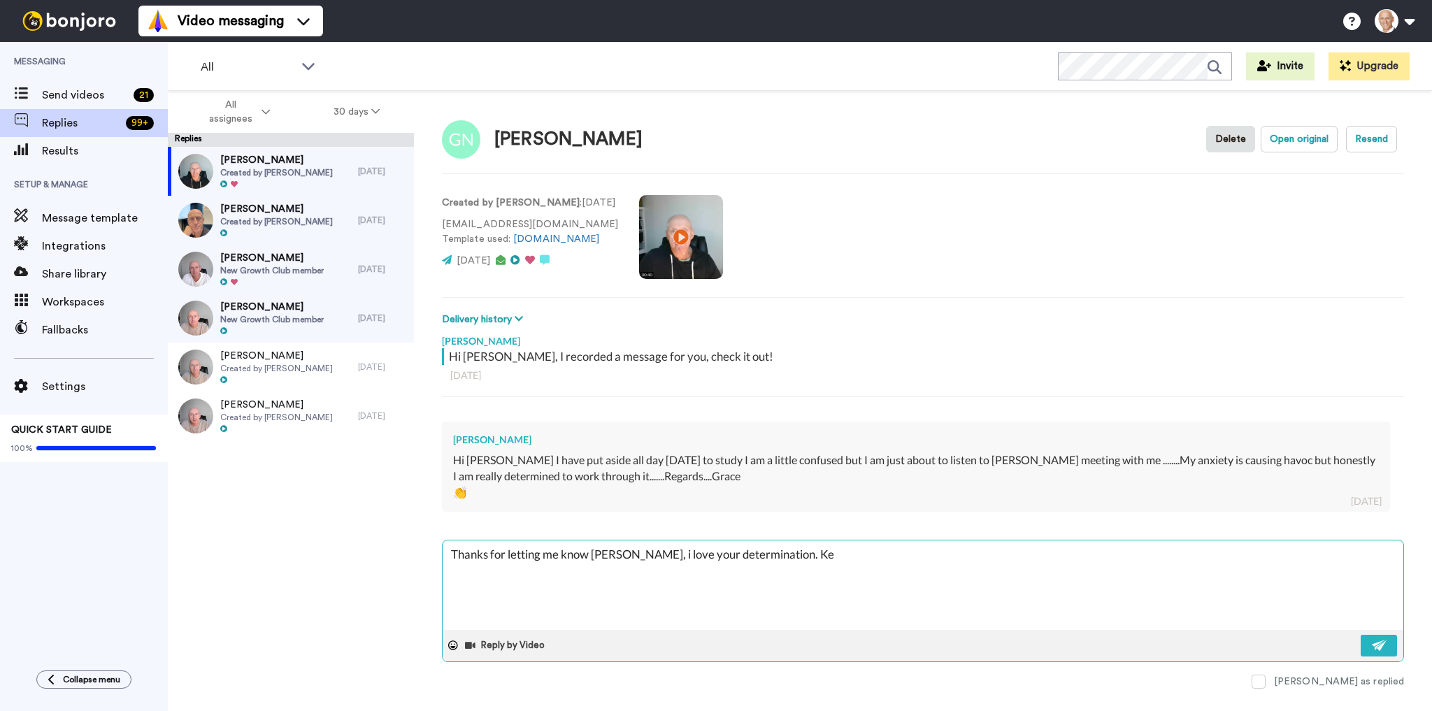
type textarea "Thanks for letting me know [PERSON_NAME], i love your determination. Kee"
type textarea "x"
type textarea "Thanks for letting me know [PERSON_NAME], i love your determination. Keep"
type textarea "x"
type textarea "Thanks for letting me know [PERSON_NAME], i love your determination. Keep"
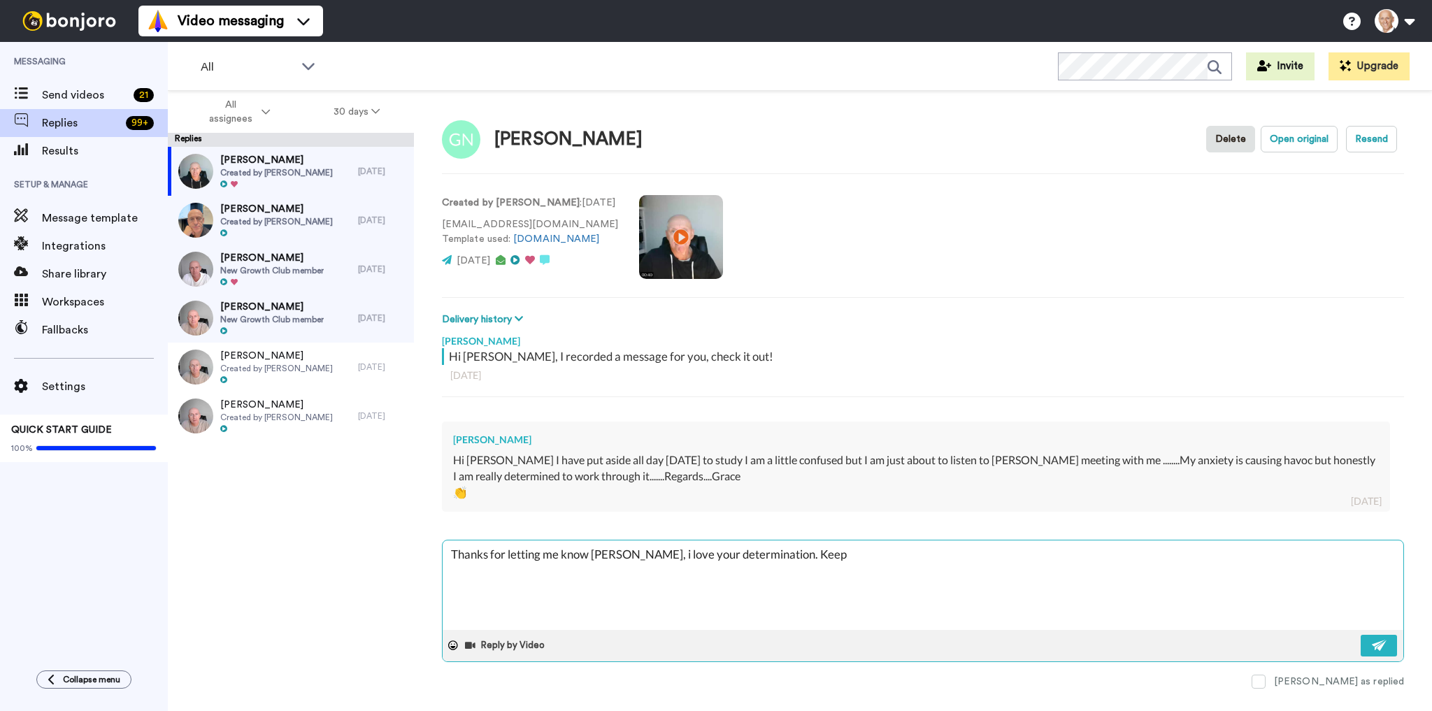
type textarea "x"
type textarea "Thanks for letting me know [PERSON_NAME], i love your determination. Keep g"
type textarea "x"
type textarea "Thanks for letting me know [PERSON_NAME], i love your determination. Keep go"
type textarea "x"
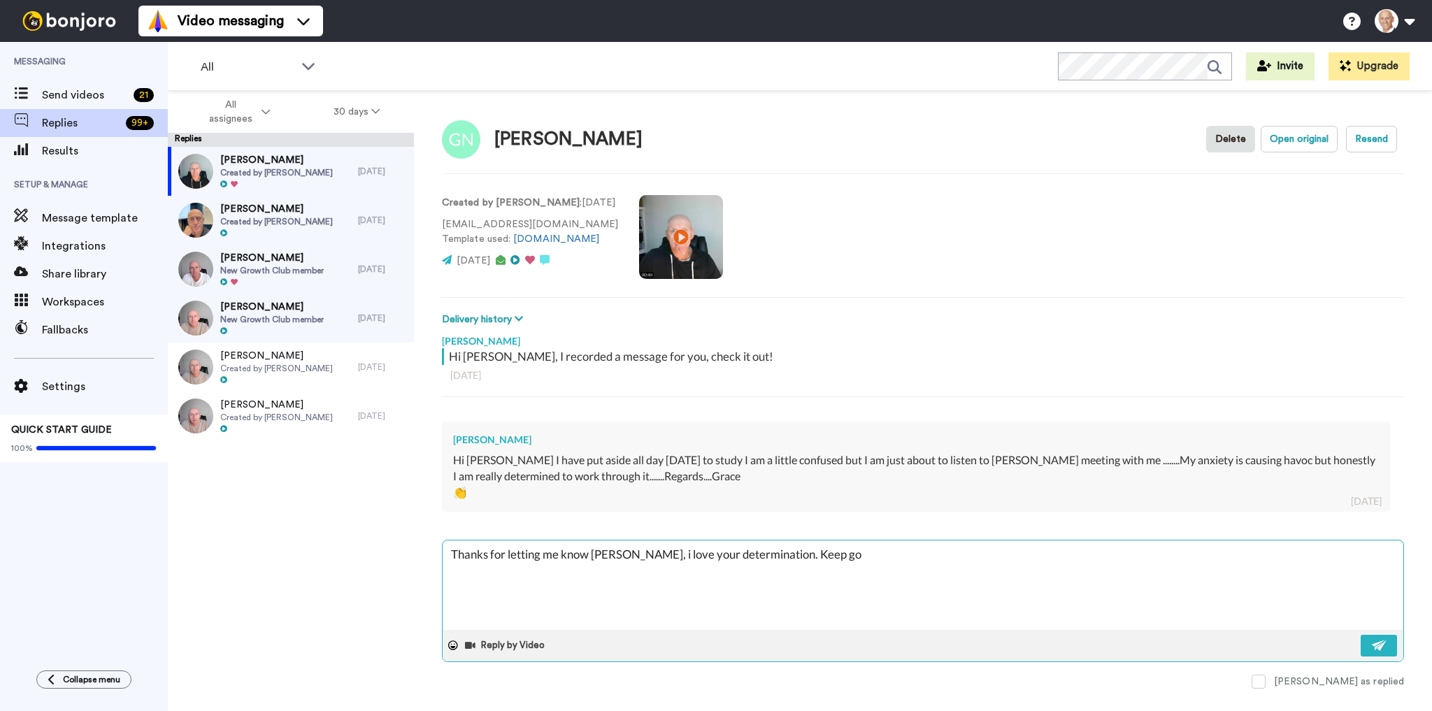
type textarea "Thanks for letting me know [PERSON_NAME], i love your determination. Keep goi"
type textarea "x"
type textarea "Thanks for letting me know [PERSON_NAME], i love your determination. Keep goin"
type textarea "x"
type textarea "Thanks for letting me know [PERSON_NAME], i love your determination. Keep going"
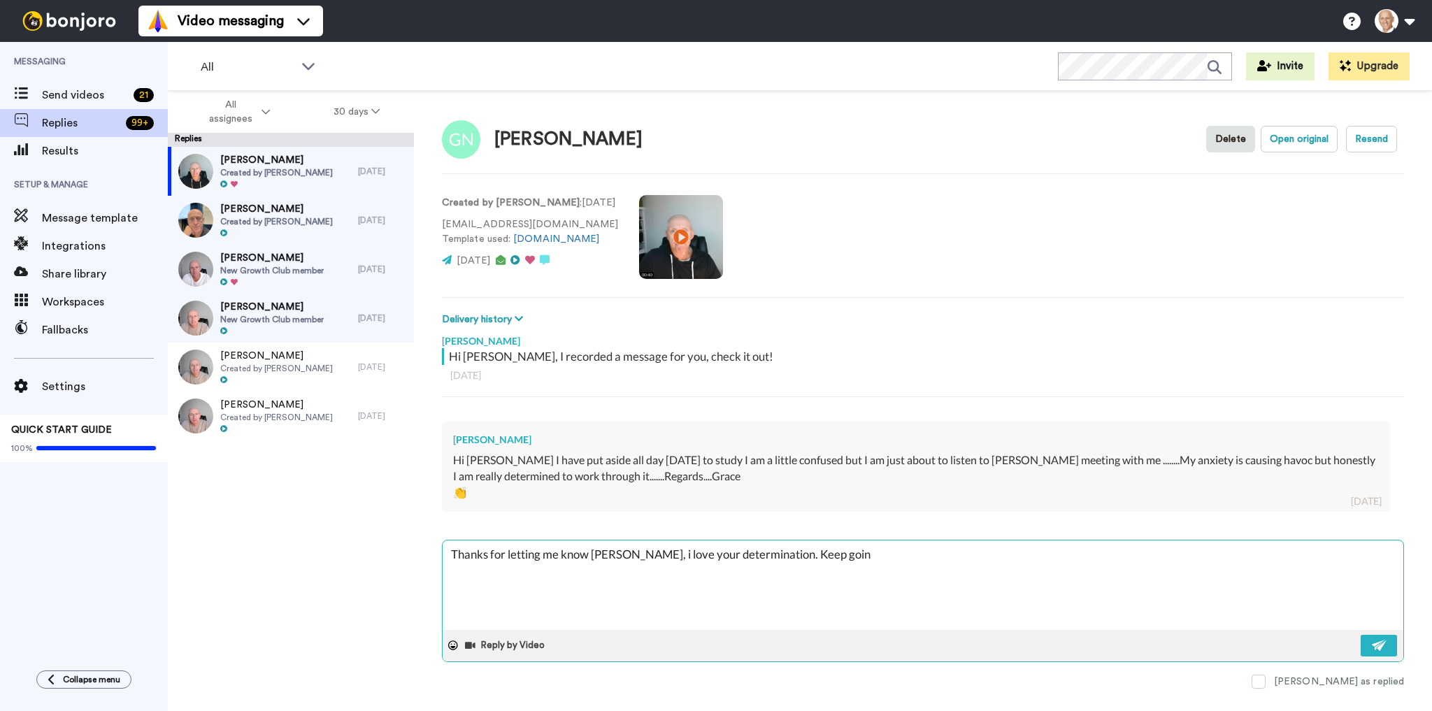
type textarea "x"
type textarea "Thanks for letting me know [PERSON_NAME], i love your determination. Keep going!"
type textarea "x"
type textarea "Thanks for letting me know [PERSON_NAME], i love your determination. Keep going!"
type textarea "x"
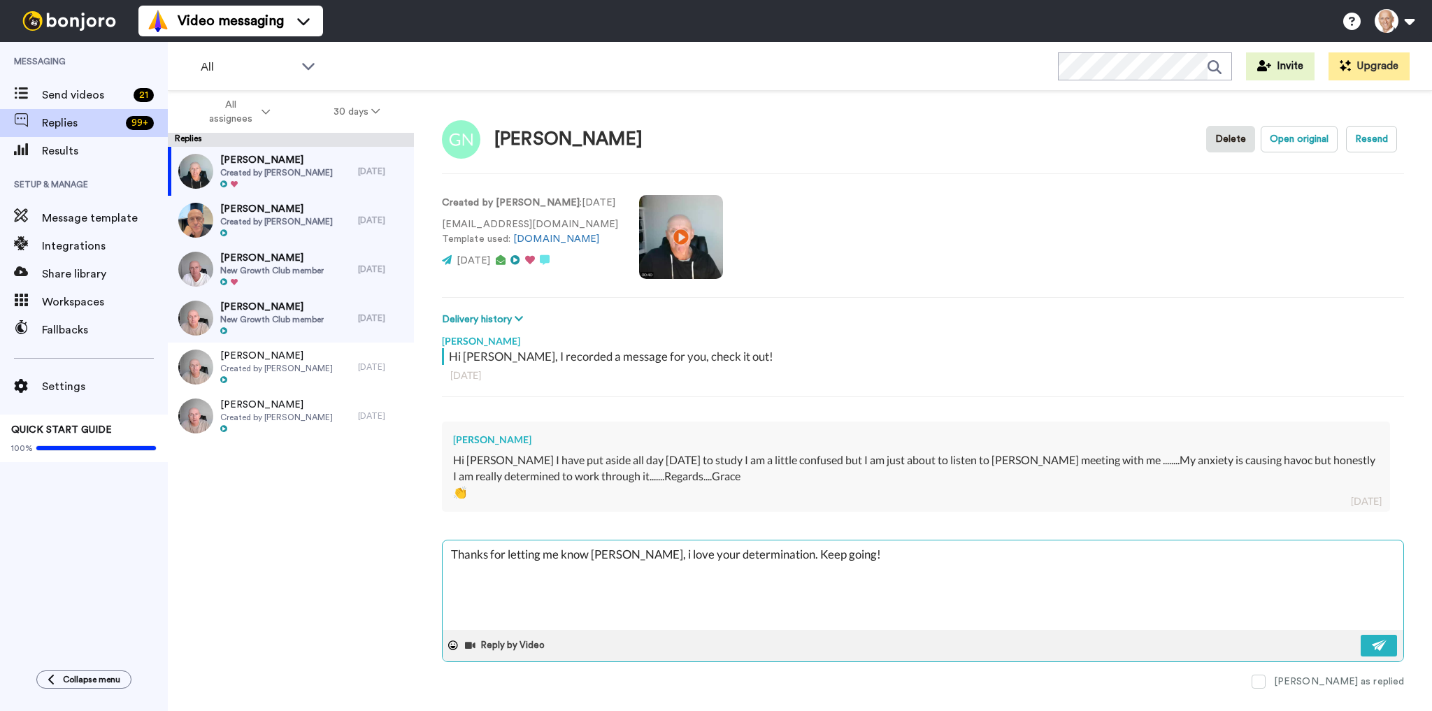
type textarea "Thanks for letting me know [PERSON_NAME], i love your determination. Keep going…"
type textarea "x"
type textarea "Thanks for letting me know [PERSON_NAME], i love your determination. Keep going…"
type textarea "x"
type textarea "Thanks for letting me know [PERSON_NAME], i love your determination. Keep going…"
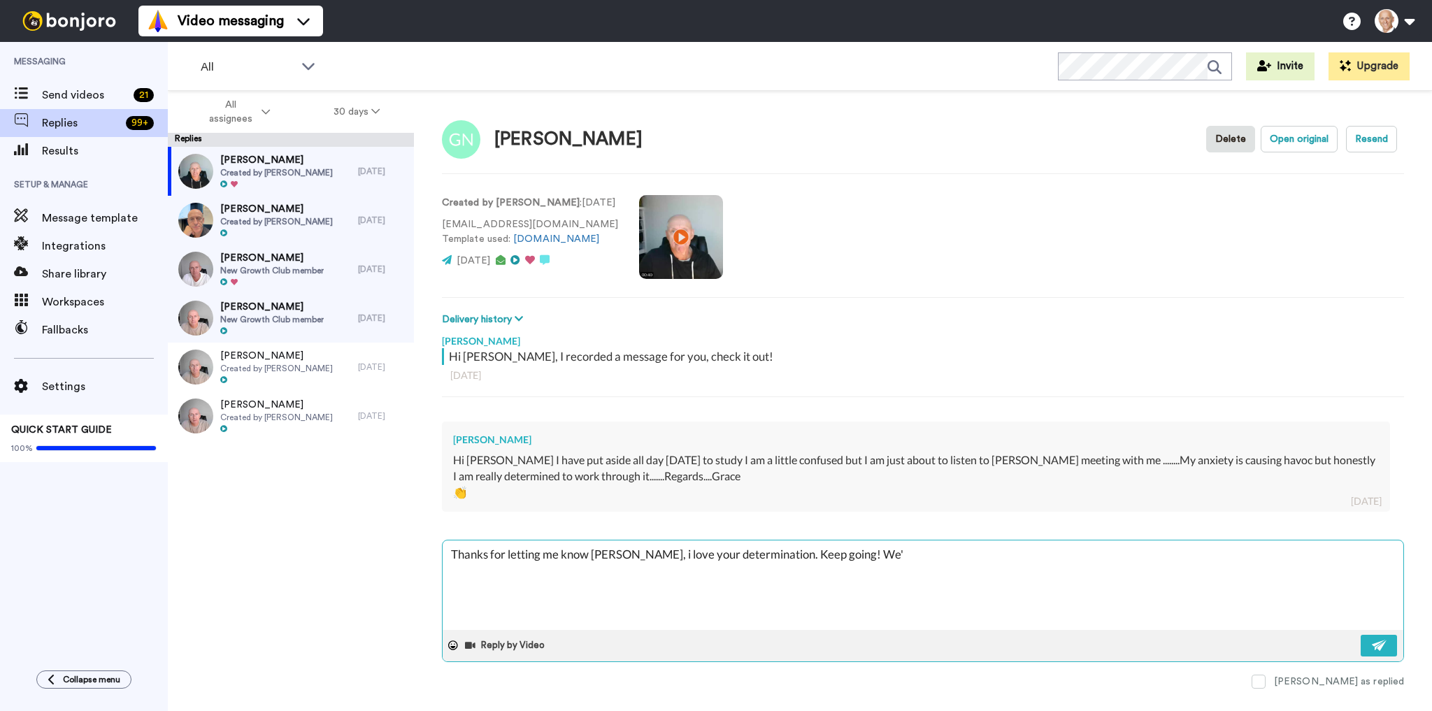
type textarea "x"
type textarea "Thanks for letting me know [PERSON_NAME], i love your determination. Keep going…"
type textarea "x"
type textarea "Thanks for letting me know [PERSON_NAME], i love your determination. Keep going…"
type textarea "x"
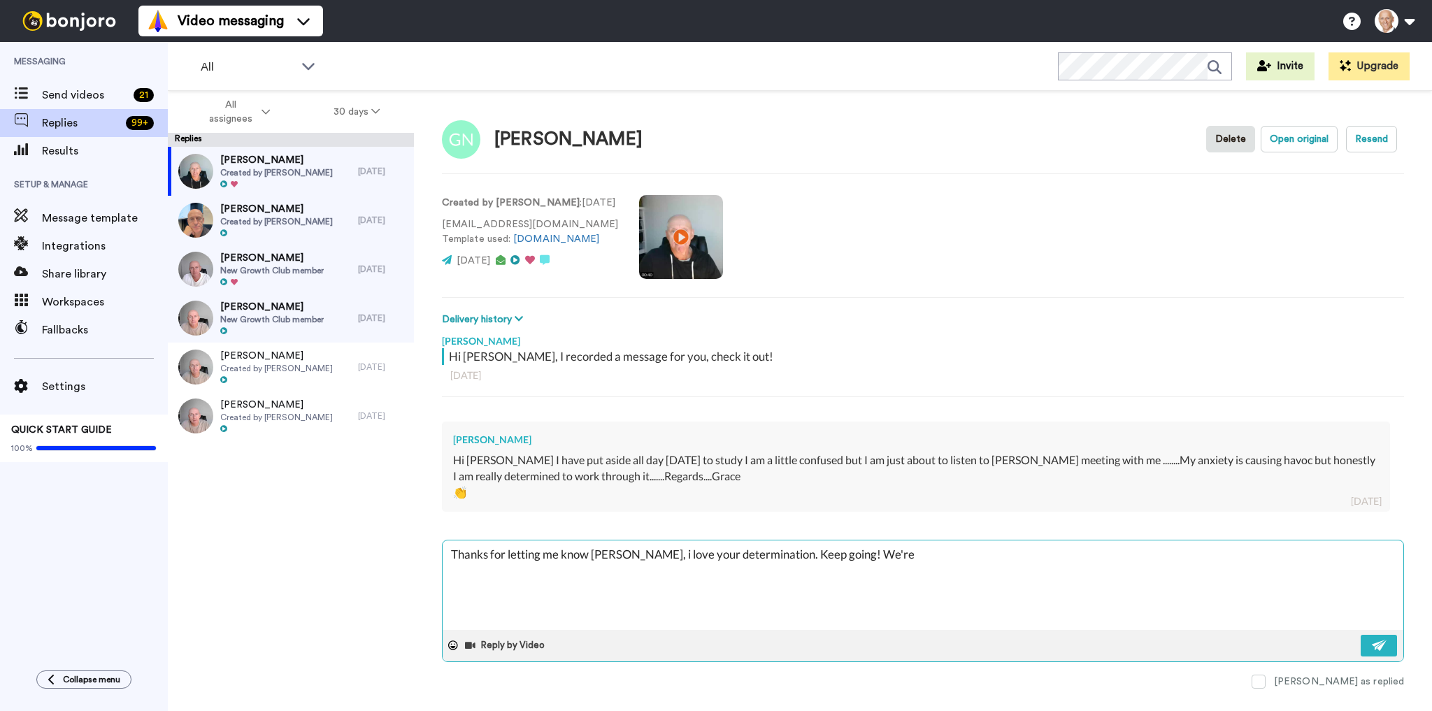
type textarea "Thanks for letting me know [PERSON_NAME], i love your determination. Keep going…"
type textarea "x"
type textarea "Thanks for letting me know [PERSON_NAME], i love your determination. Keep going…"
type textarea "x"
type textarea "Thanks for letting me know [PERSON_NAME], i love your determination. Keep going…"
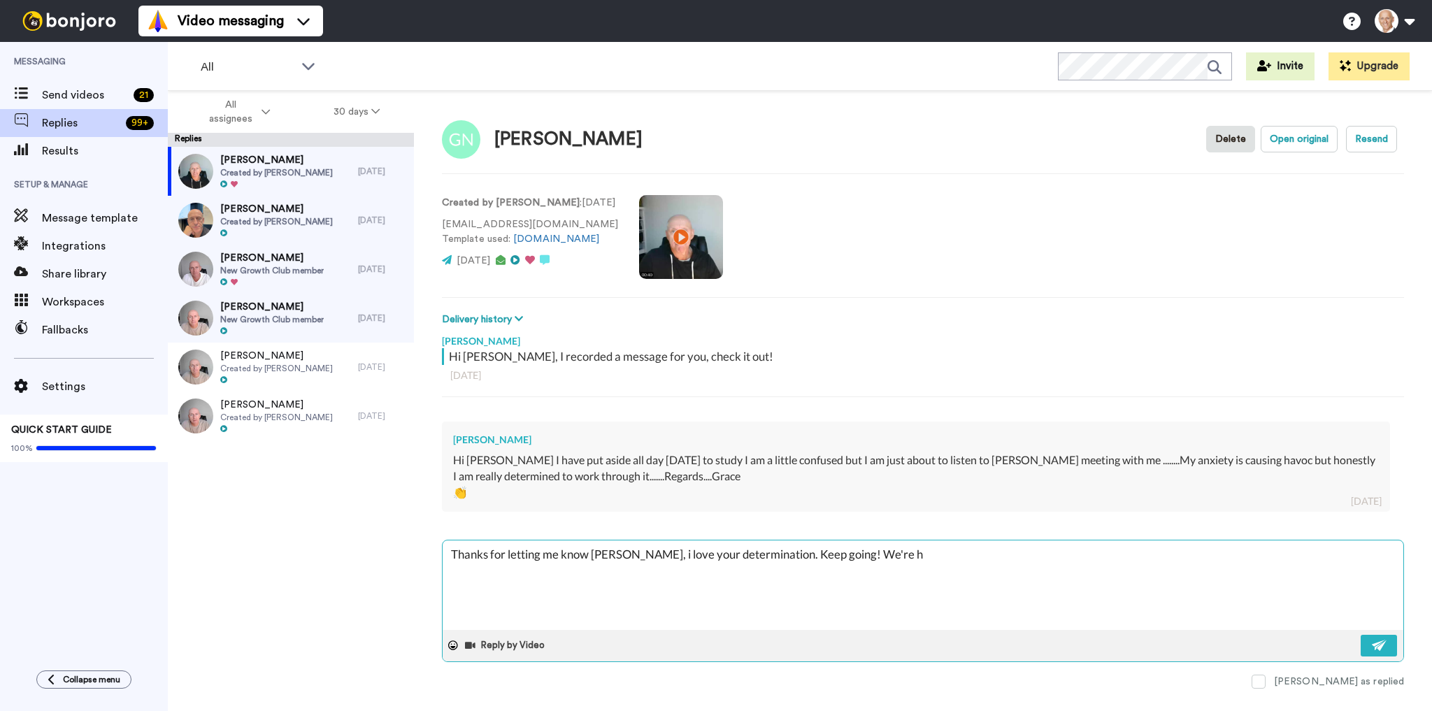
type textarea "x"
type textarea "Thanks for letting me know [PERSON_NAME], i love your determination. Keep going…"
type textarea "x"
type textarea "Thanks for letting me know [PERSON_NAME], i love your determination. Keep going…"
type textarea "x"
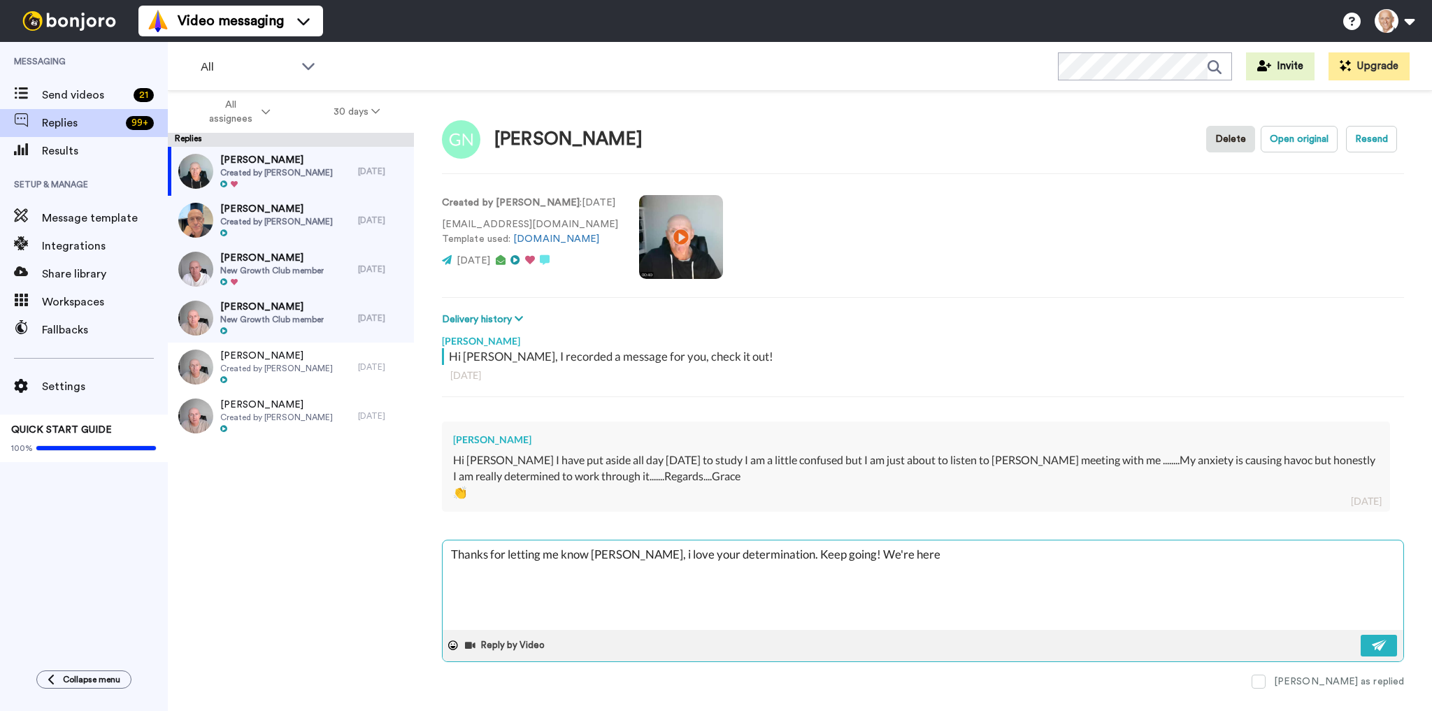
type textarea "Thanks for letting me know [PERSON_NAME], i love your determination. Keep going…"
type textarea "x"
type textarea "Thanks for letting me know [PERSON_NAME], i love your determination. Keep going…"
type textarea "x"
type textarea "Thanks for letting me know [PERSON_NAME], i love your determination. Keep going…"
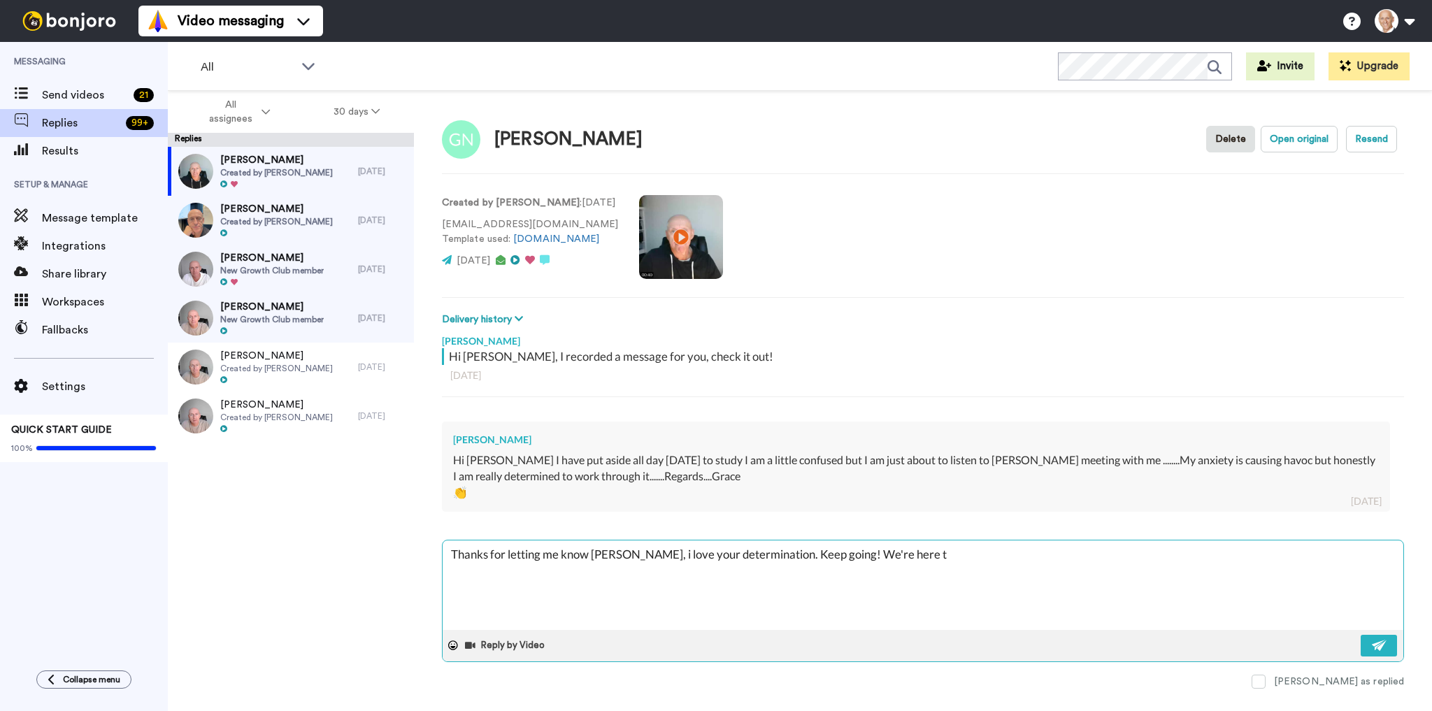
type textarea "x"
type textarea "Thanks for letting me know [PERSON_NAME], i love your determination. Keep going…"
type textarea "x"
type textarea "Thanks for letting me know [PERSON_NAME], i love your determination. Keep going…"
type textarea "x"
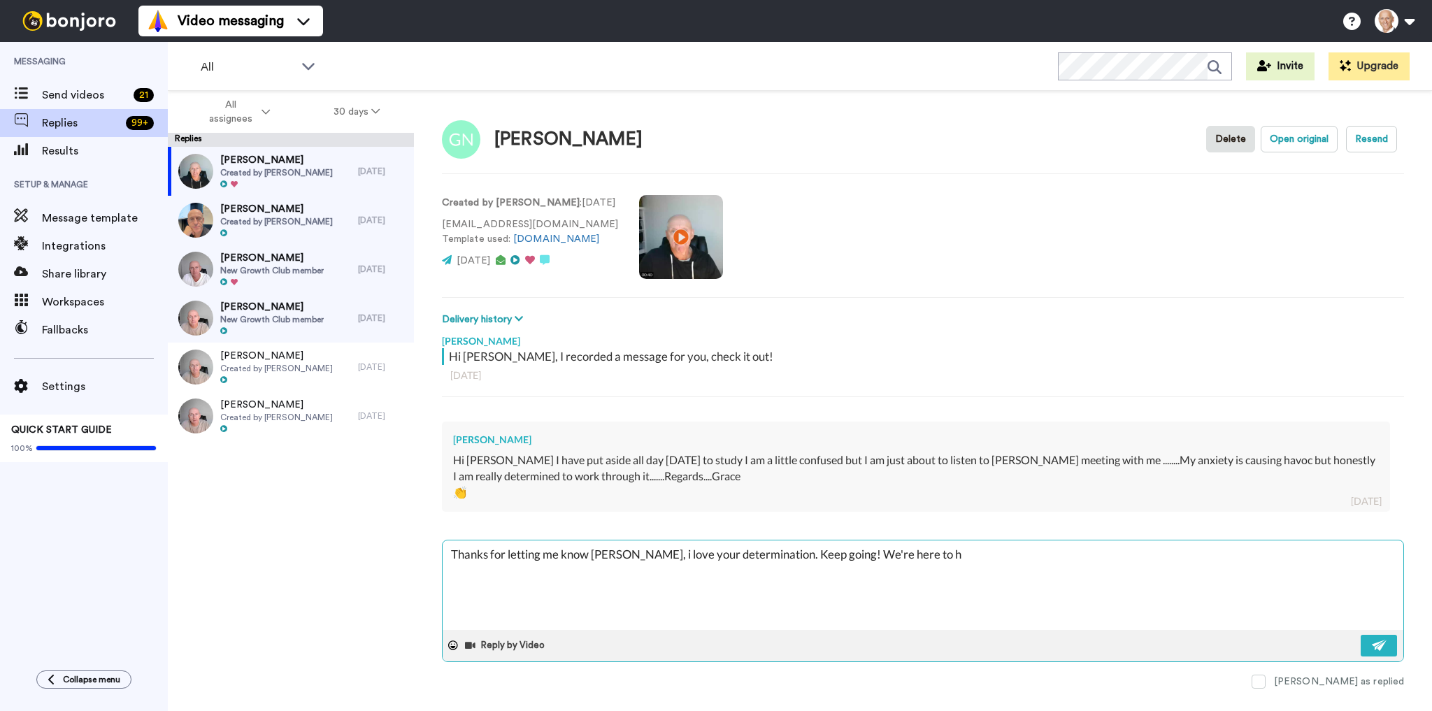
type textarea "Thanks for letting me know [PERSON_NAME], i love your determination. Keep going…"
type textarea "x"
type textarea "Thanks for letting me know [PERSON_NAME], i love your determination. Keep going…"
type textarea "x"
type textarea "Thanks for letting me know [PERSON_NAME], i love your determination. Keep going…"
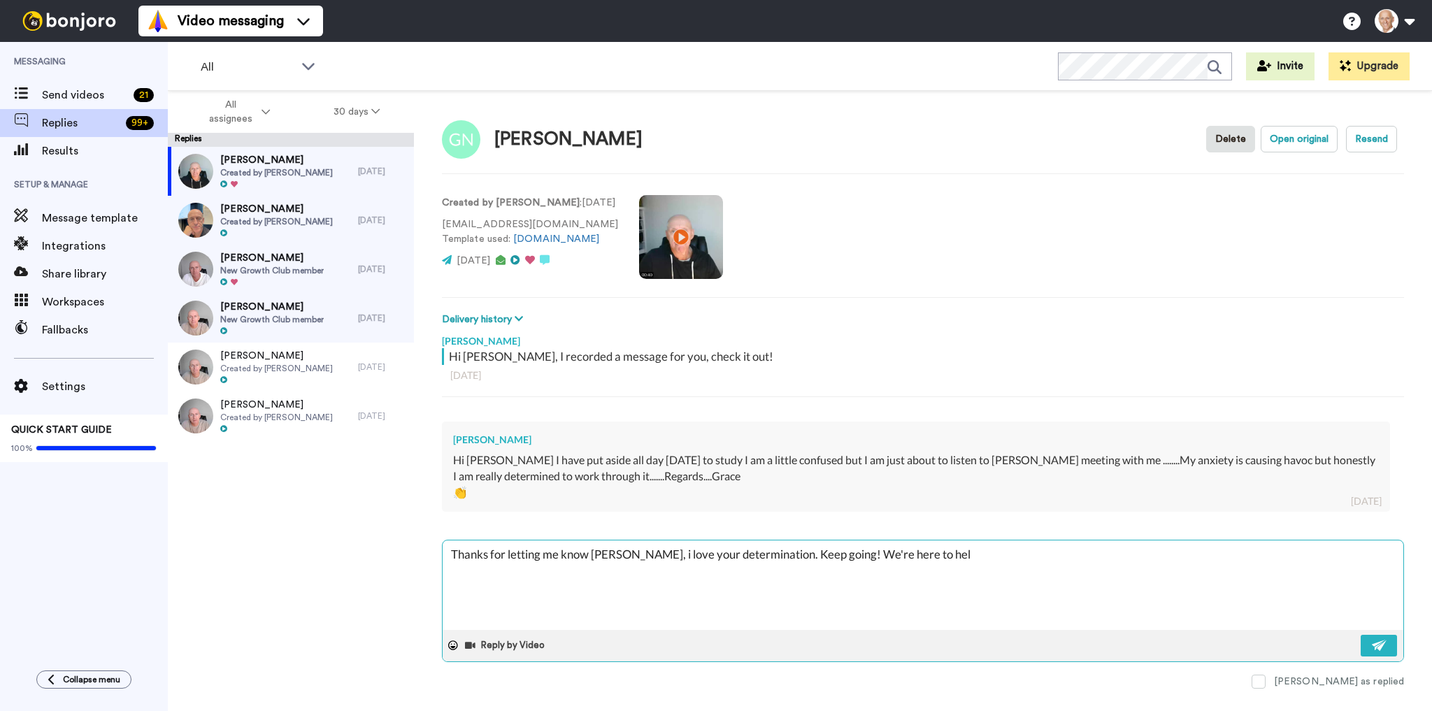
type textarea "x"
type textarea "Thanks for letting me know [PERSON_NAME], i love your determination. Keep going…"
type textarea "x"
type textarea "Thanks for letting me know [PERSON_NAME], i love your determination. Keep going…"
type textarea "x"
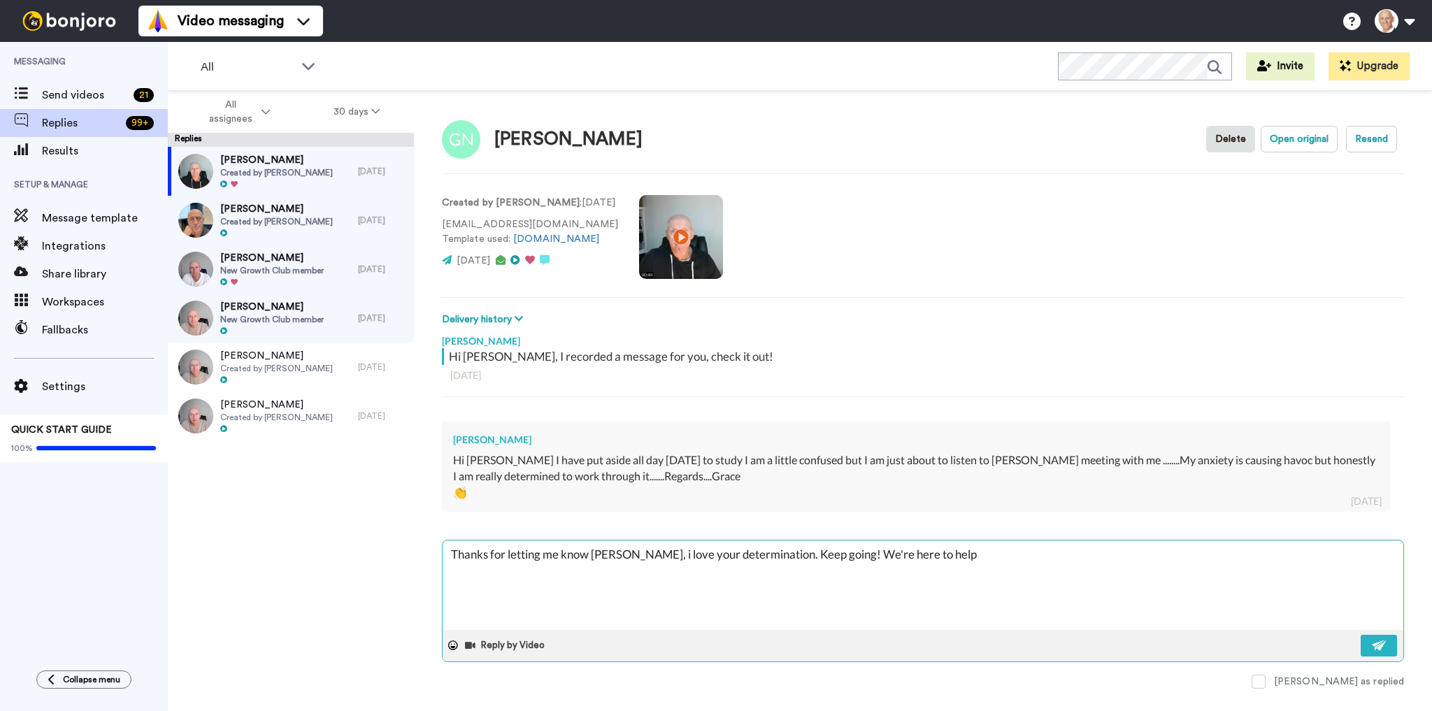
type textarea "Thanks for letting me know [PERSON_NAME], i love your determination. Keep going…"
click at [1385, 650] on button at bounding box center [1379, 646] width 36 height 22
